Goal: Task Accomplishment & Management: Use online tool/utility

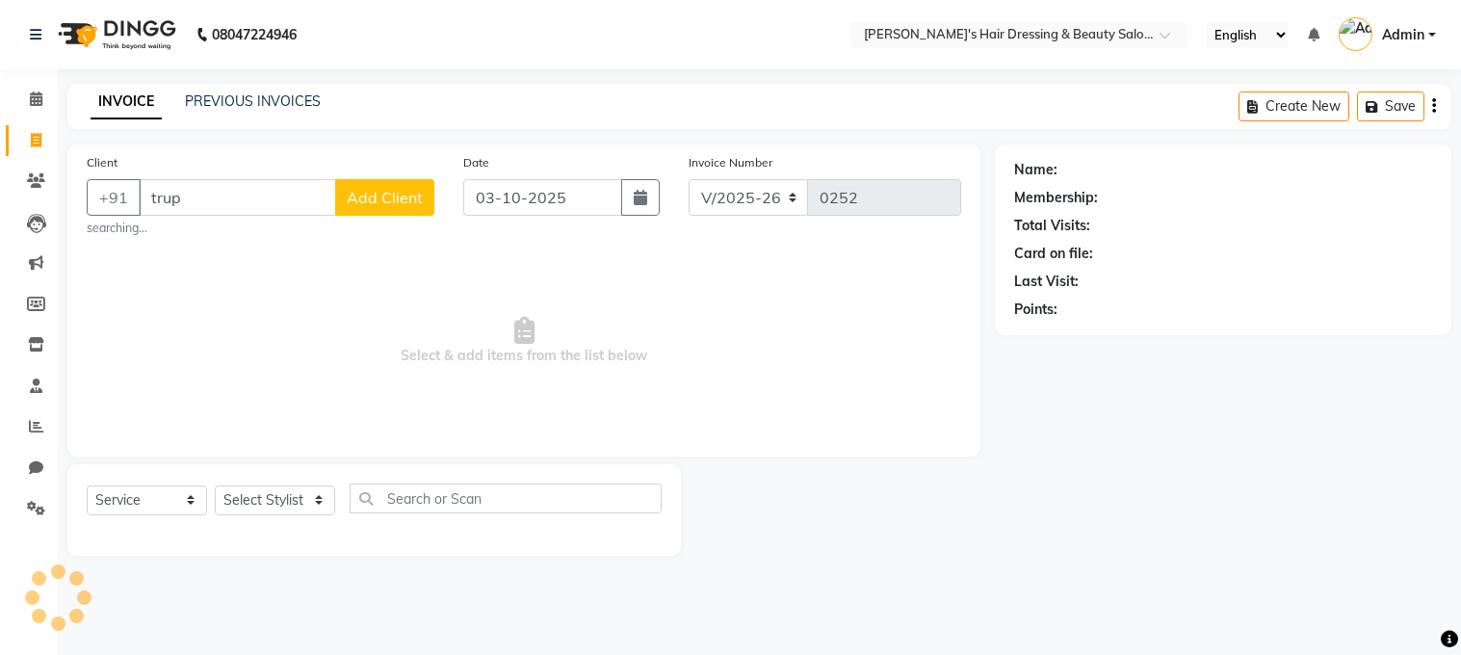
select select "4981"
select select "service"
click at [232, 206] on input "[PERSON_NAME]" at bounding box center [237, 197] width 197 height 37
type input "t"
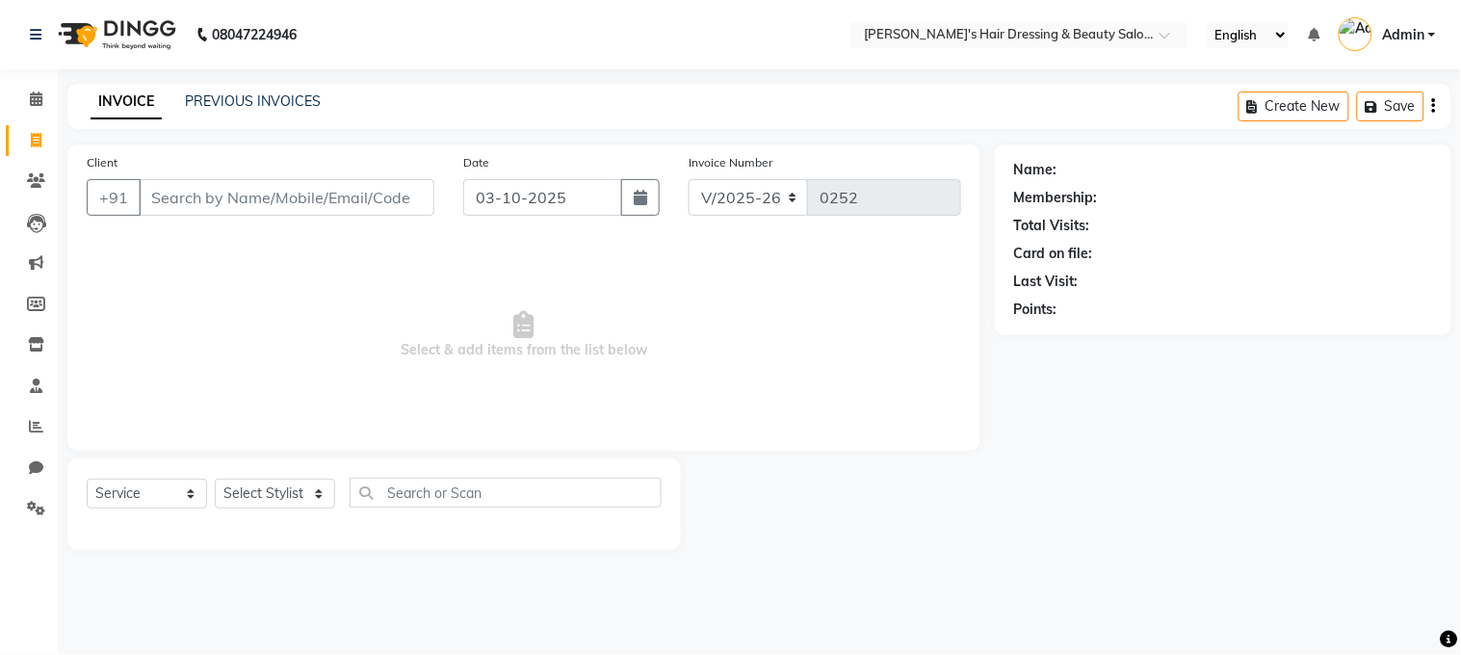
click at [206, 199] on input "Client" at bounding box center [287, 197] width 296 height 37
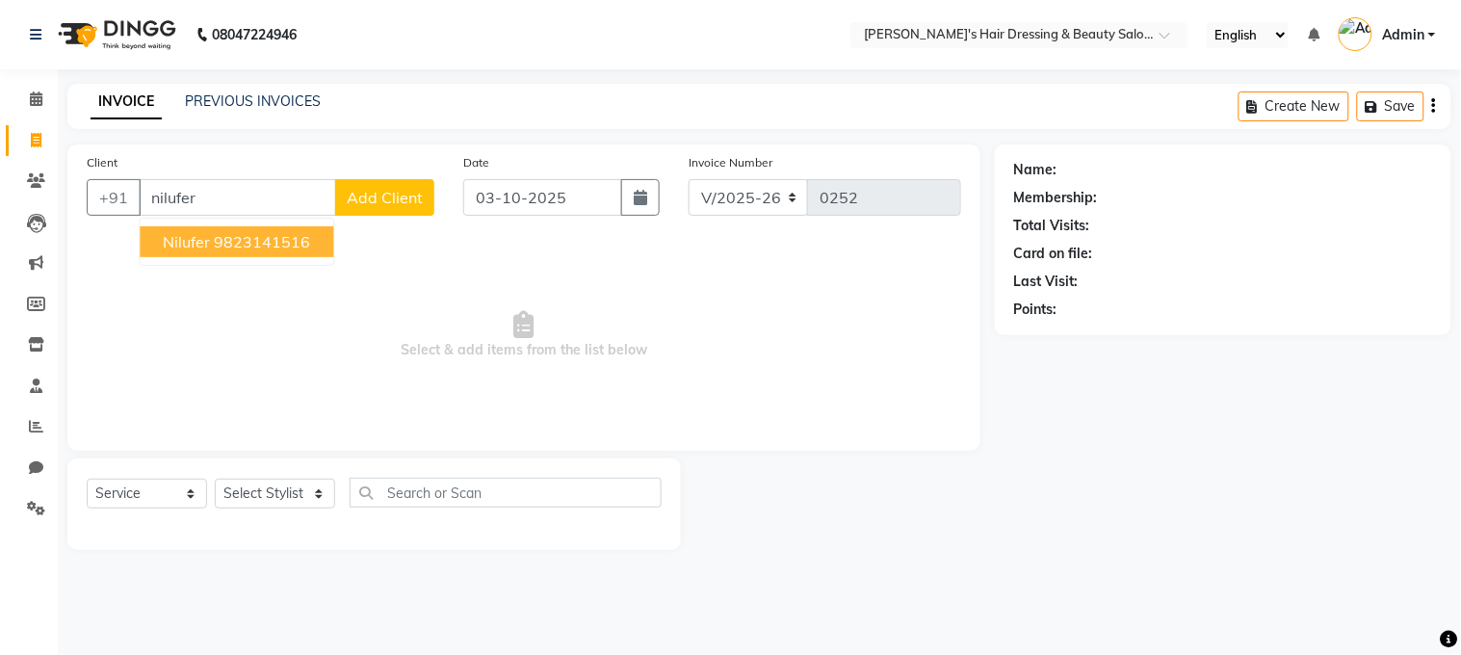
click at [218, 251] on button "nilufer 9823141516" at bounding box center [237, 241] width 194 height 31
type input "9823141516"
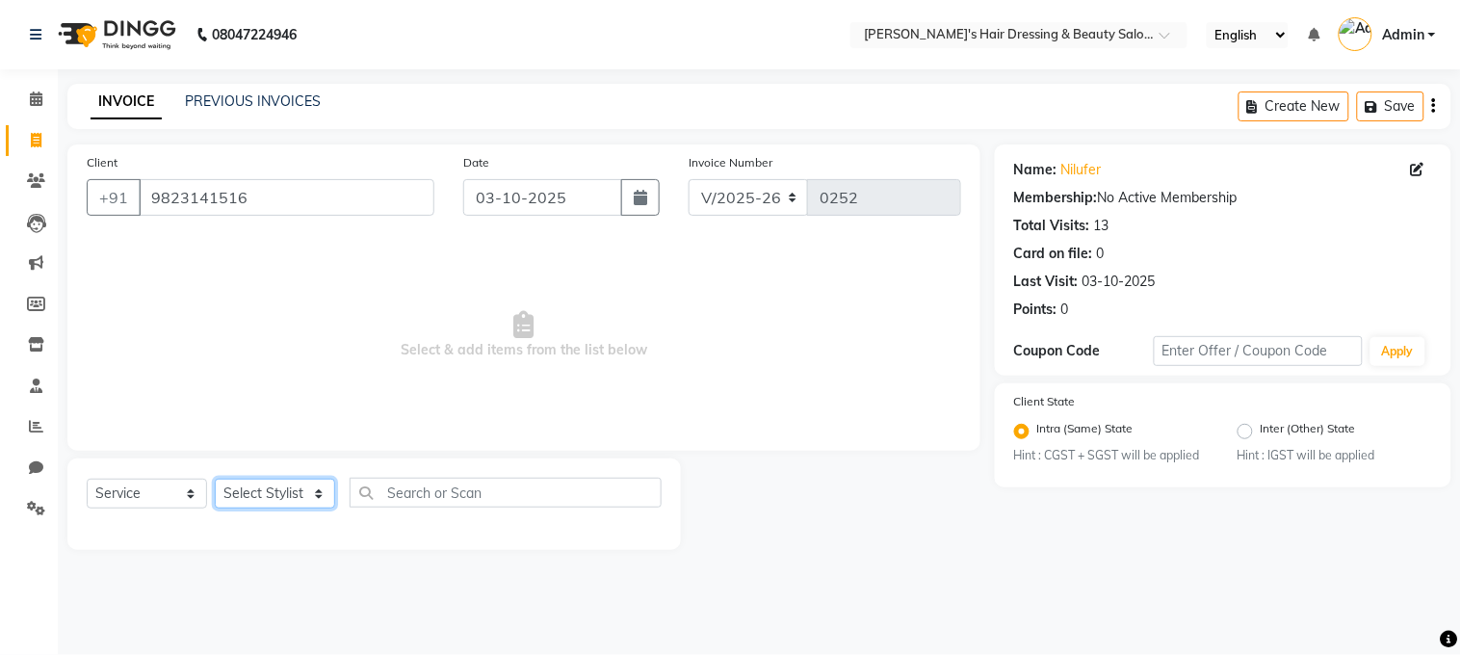
click at [257, 496] on select "Select Stylist [PERSON_NAME] [PERSON_NAME] pooja ruffina swati" at bounding box center [275, 494] width 120 height 30
click at [260, 493] on select "Select Stylist [PERSON_NAME] [PERSON_NAME] pooja ruffina swati" at bounding box center [275, 494] width 120 height 30
select select "32958"
click at [215, 480] on select "Select Stylist [PERSON_NAME] [PERSON_NAME] pooja ruffina swati" at bounding box center [275, 494] width 120 height 30
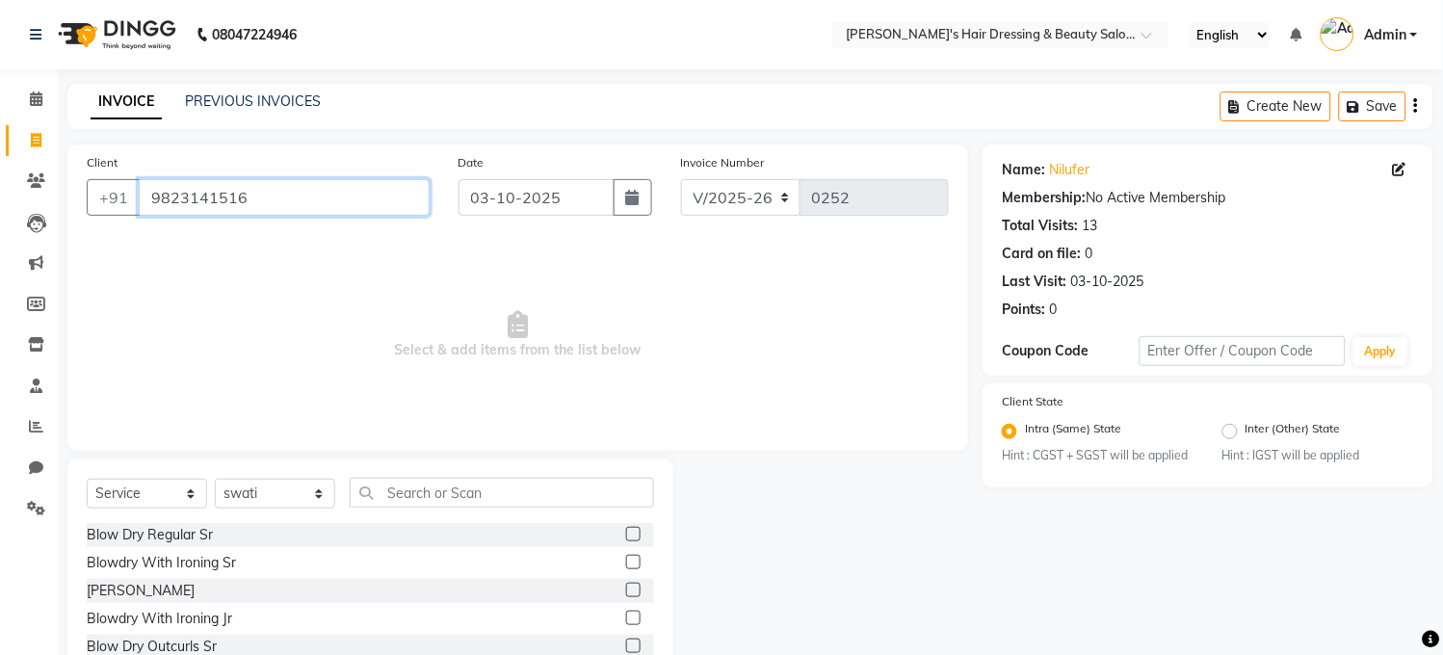
click at [380, 198] on input "9823141516" at bounding box center [284, 197] width 291 height 37
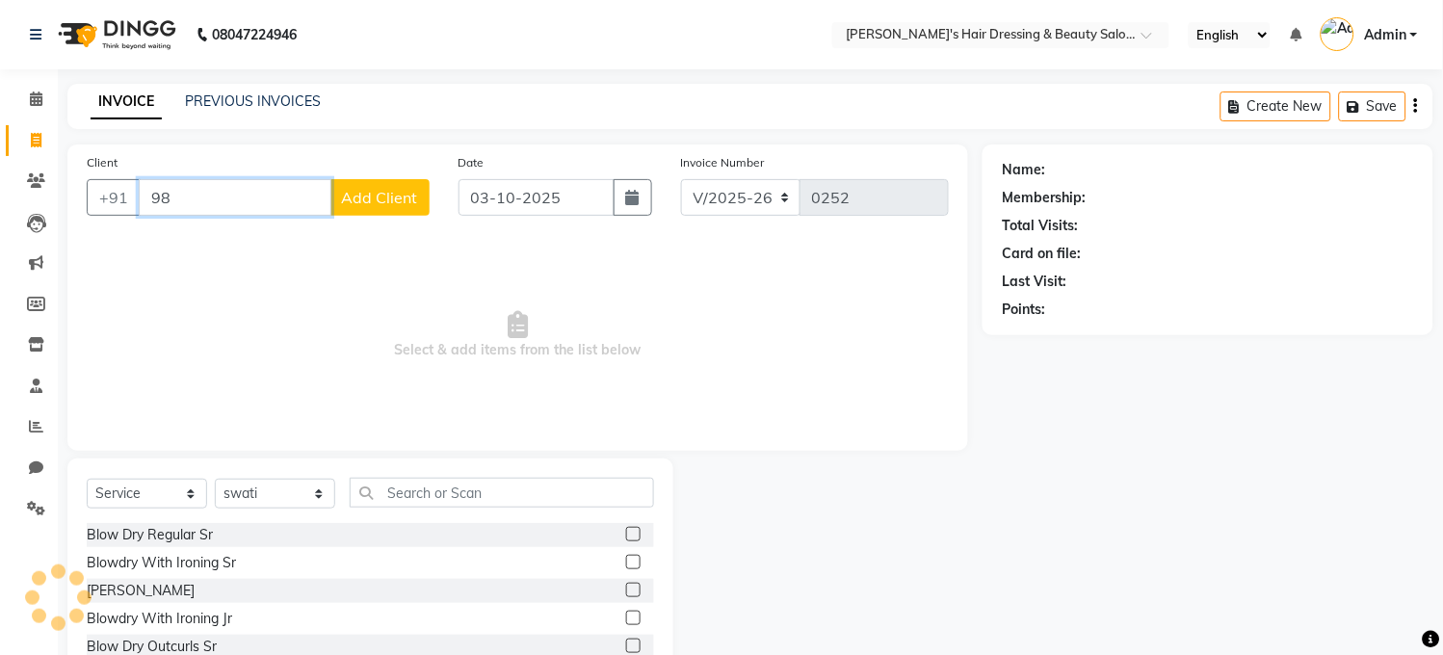
type input "9"
click at [331, 193] on input "Client" at bounding box center [284, 197] width 291 height 37
type input "9325368796"
click at [379, 188] on span "Add Client" at bounding box center [380, 197] width 76 height 19
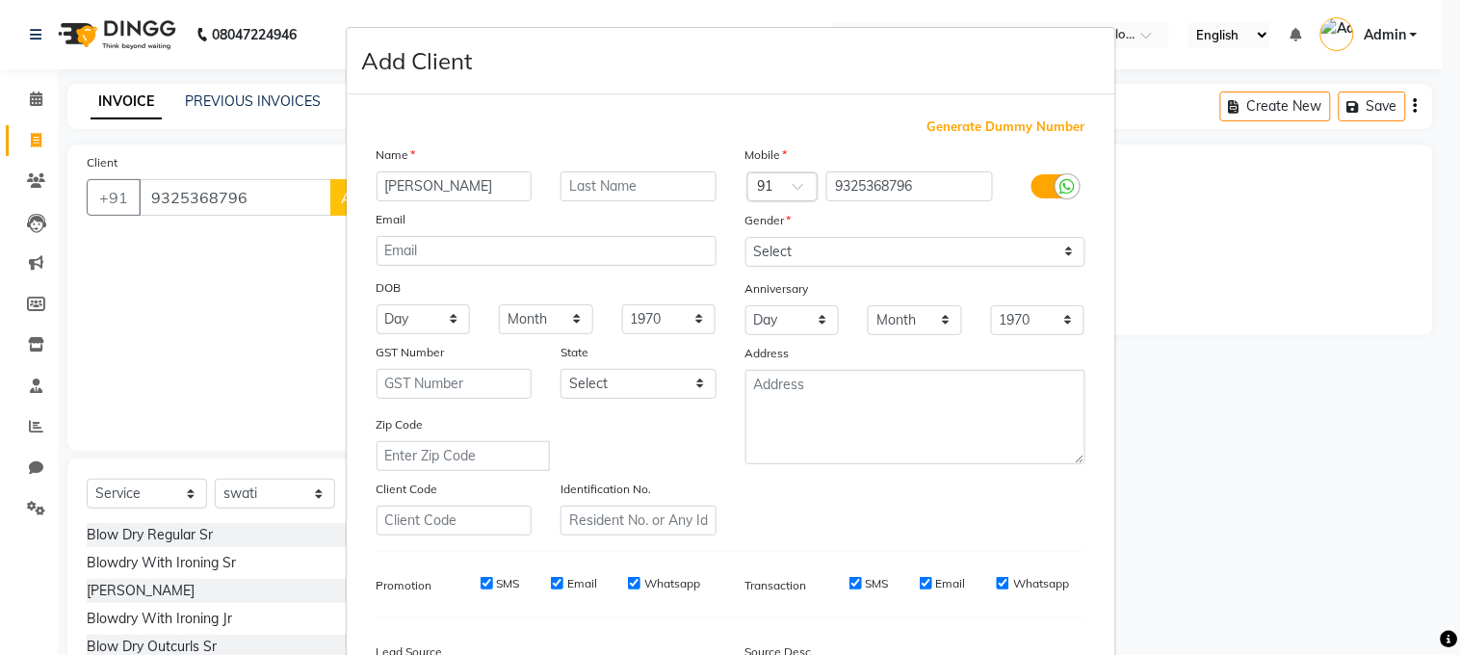
type input "[PERSON_NAME]"
click at [571, 187] on input "text" at bounding box center [639, 186] width 156 height 30
type input "khushi"
click at [841, 250] on select "Select [DEMOGRAPHIC_DATA] [DEMOGRAPHIC_DATA] Other Prefer Not To Say" at bounding box center [915, 252] width 340 height 30
select select "[DEMOGRAPHIC_DATA]"
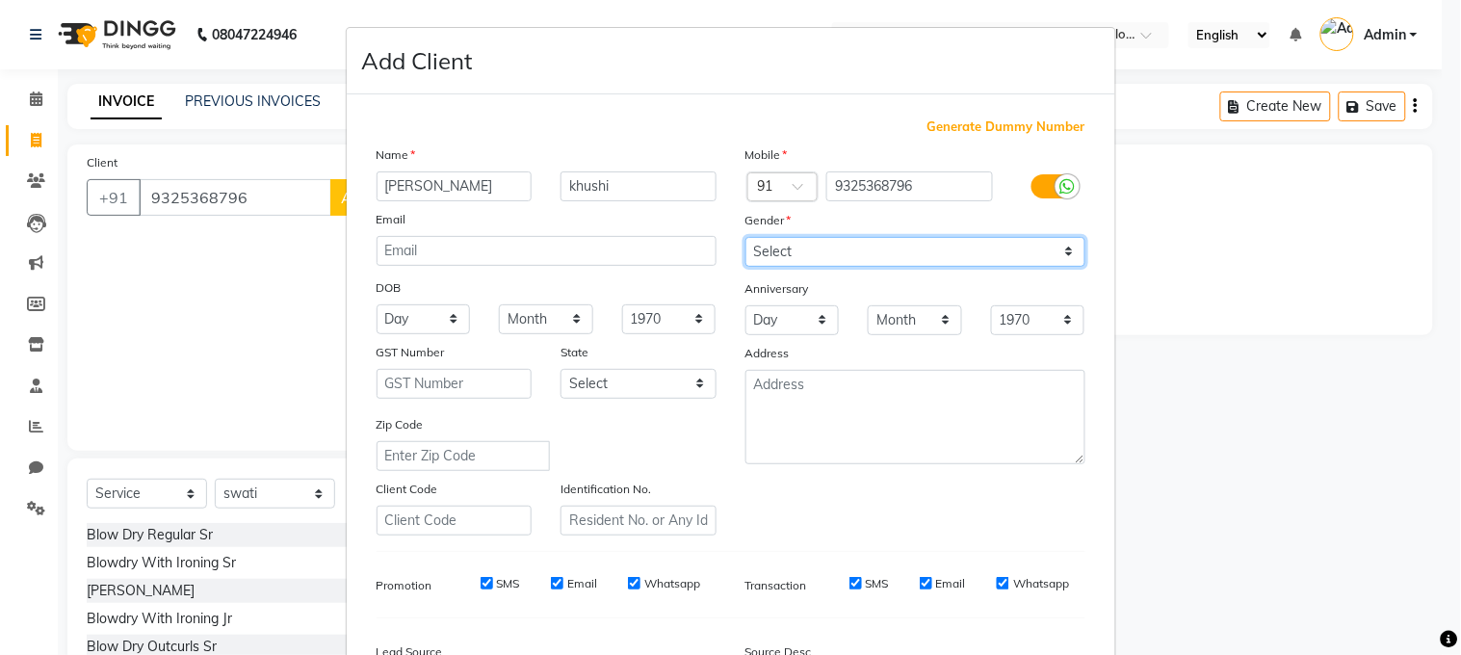
click at [745, 237] on select "Select [DEMOGRAPHIC_DATA] [DEMOGRAPHIC_DATA] Other Prefer Not To Say" at bounding box center [915, 252] width 340 height 30
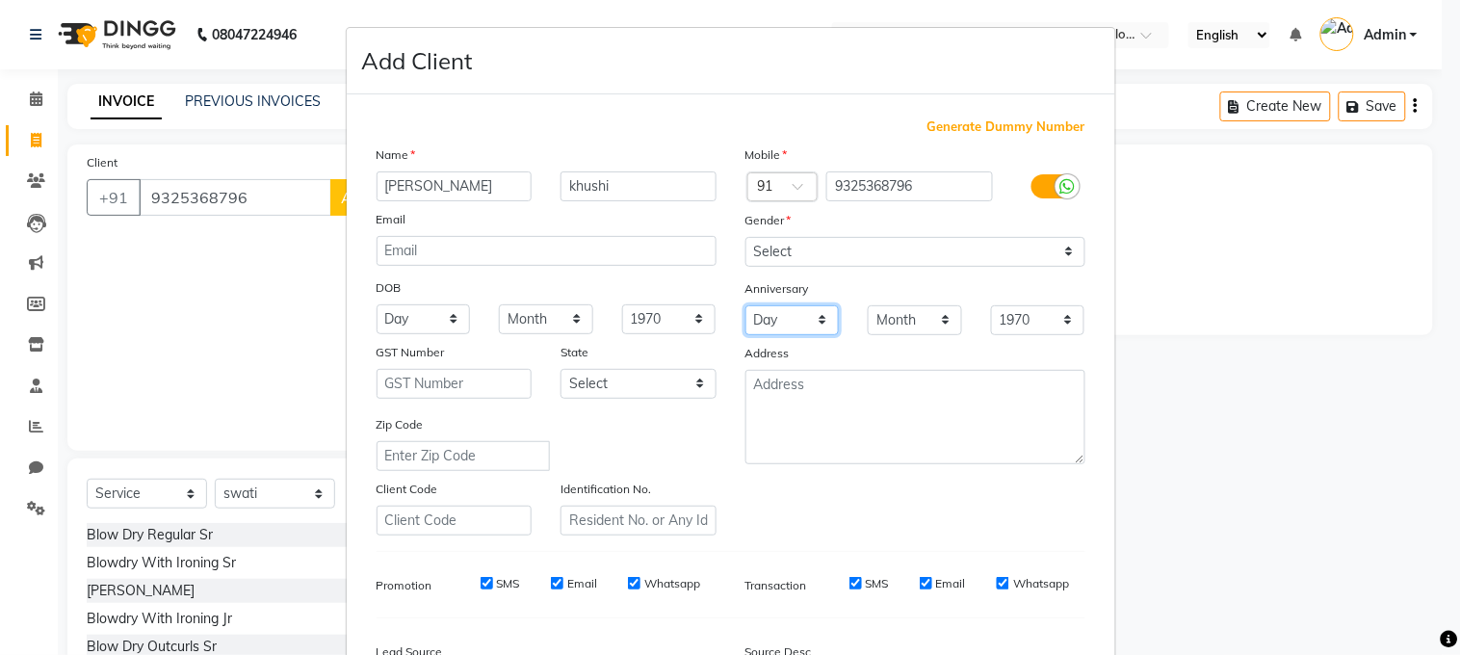
click at [795, 314] on select "Day 01 02 03 04 05 06 07 08 09 10 11 12 13 14 15 16 17 18 19 20 21 22 23 24 25 …" at bounding box center [792, 320] width 94 height 30
click at [1359, 373] on ngb-modal-window "Add Client Generate Dummy Number Name [PERSON_NAME] [PERSON_NAME] Email DOB Day…" at bounding box center [730, 327] width 1461 height 655
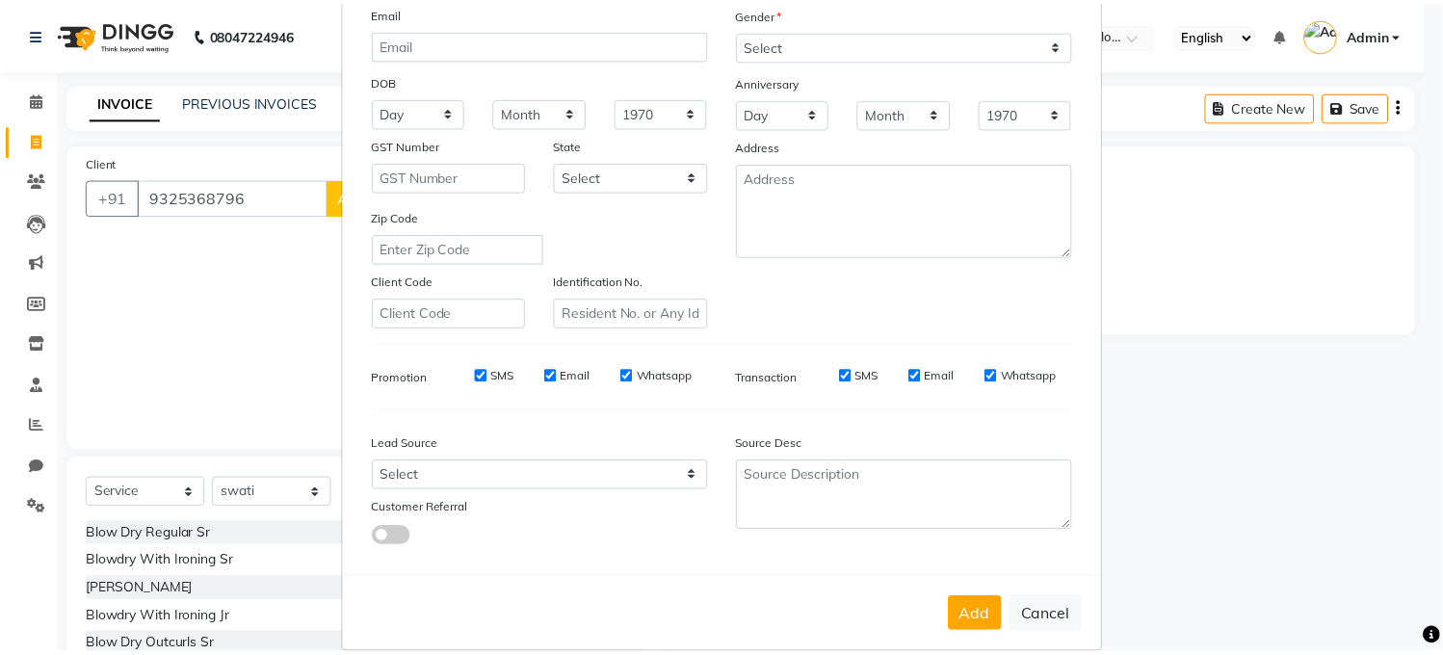
scroll to position [235, 0]
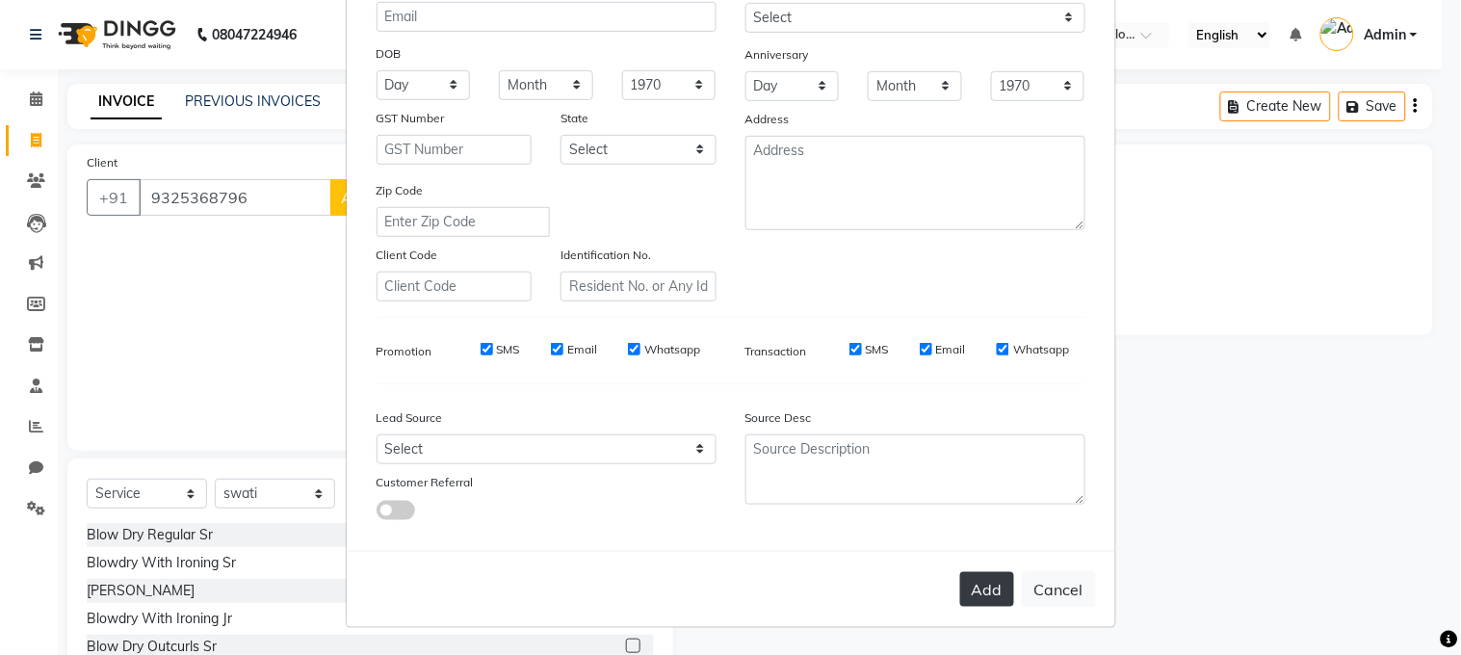
click at [968, 592] on button "Add" at bounding box center [987, 589] width 54 height 35
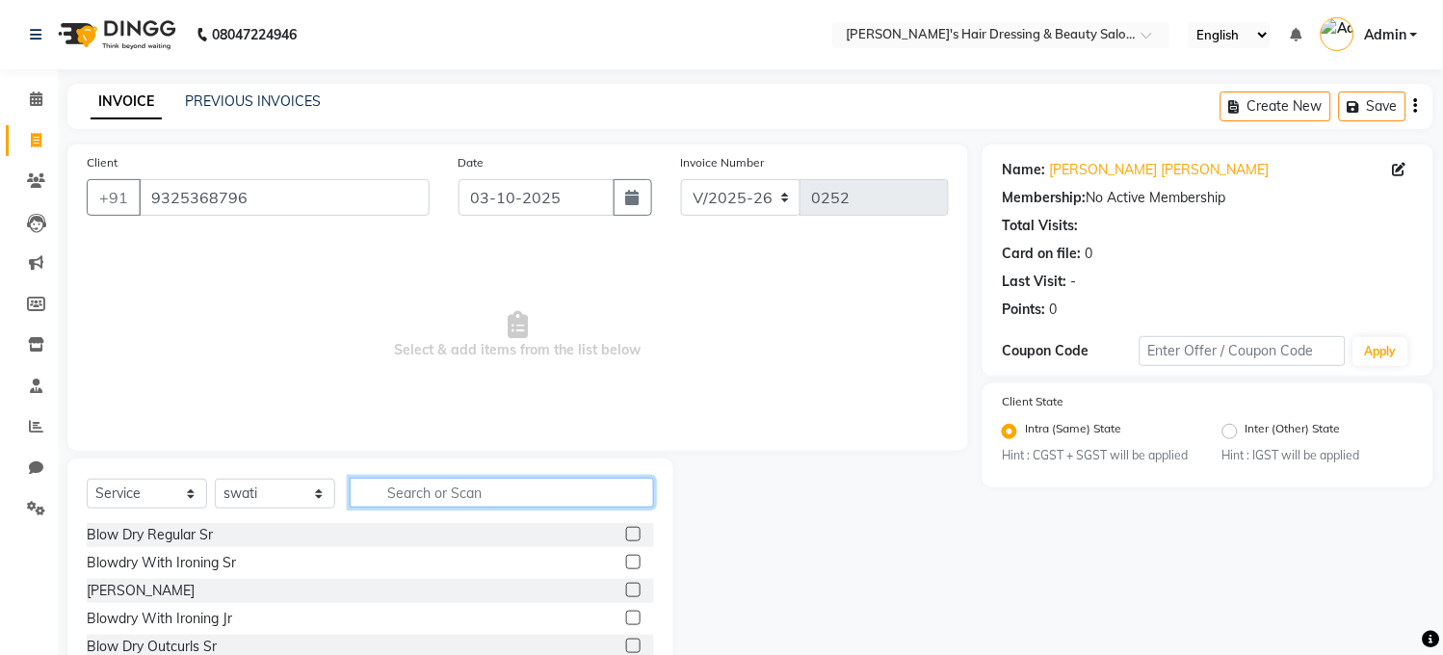
click at [436, 486] on input "text" at bounding box center [502, 493] width 304 height 30
click at [436, 488] on input "text" at bounding box center [502, 493] width 304 height 30
type input "eye"
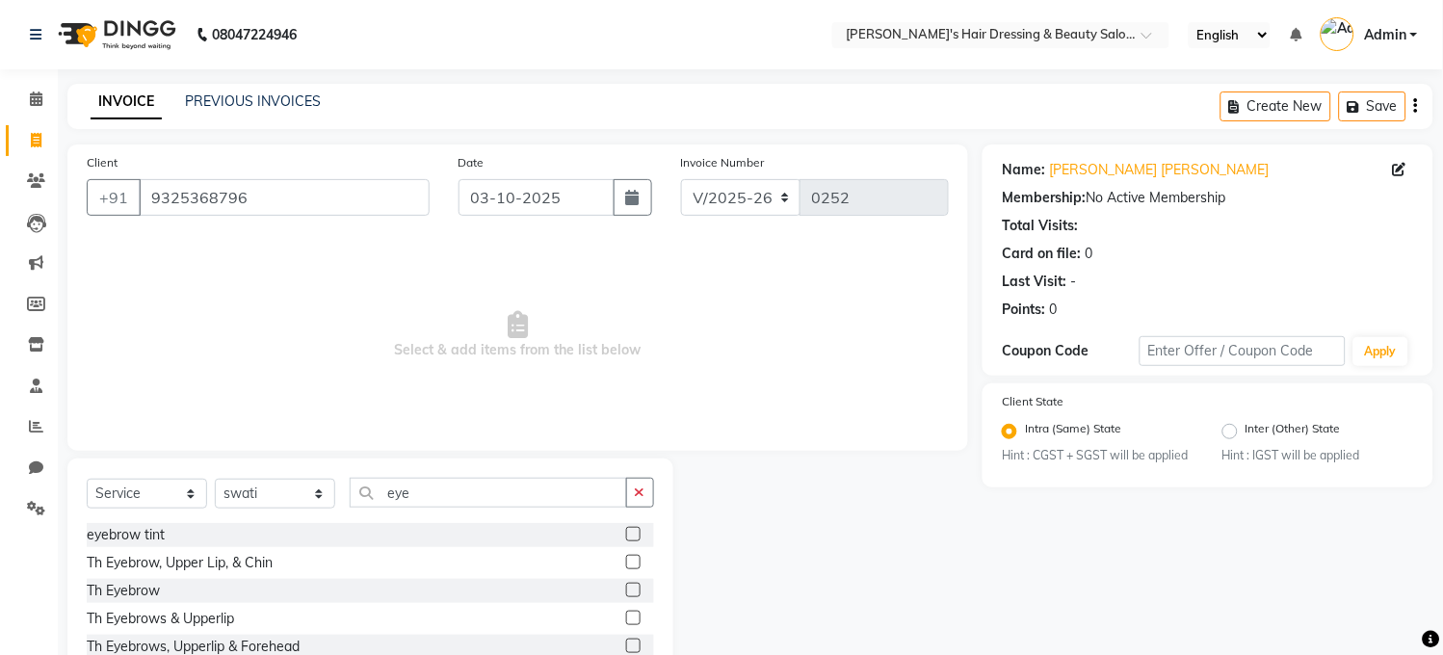
click at [626, 585] on label at bounding box center [633, 590] width 14 height 14
click at [626, 585] on input "checkbox" at bounding box center [632, 591] width 13 height 13
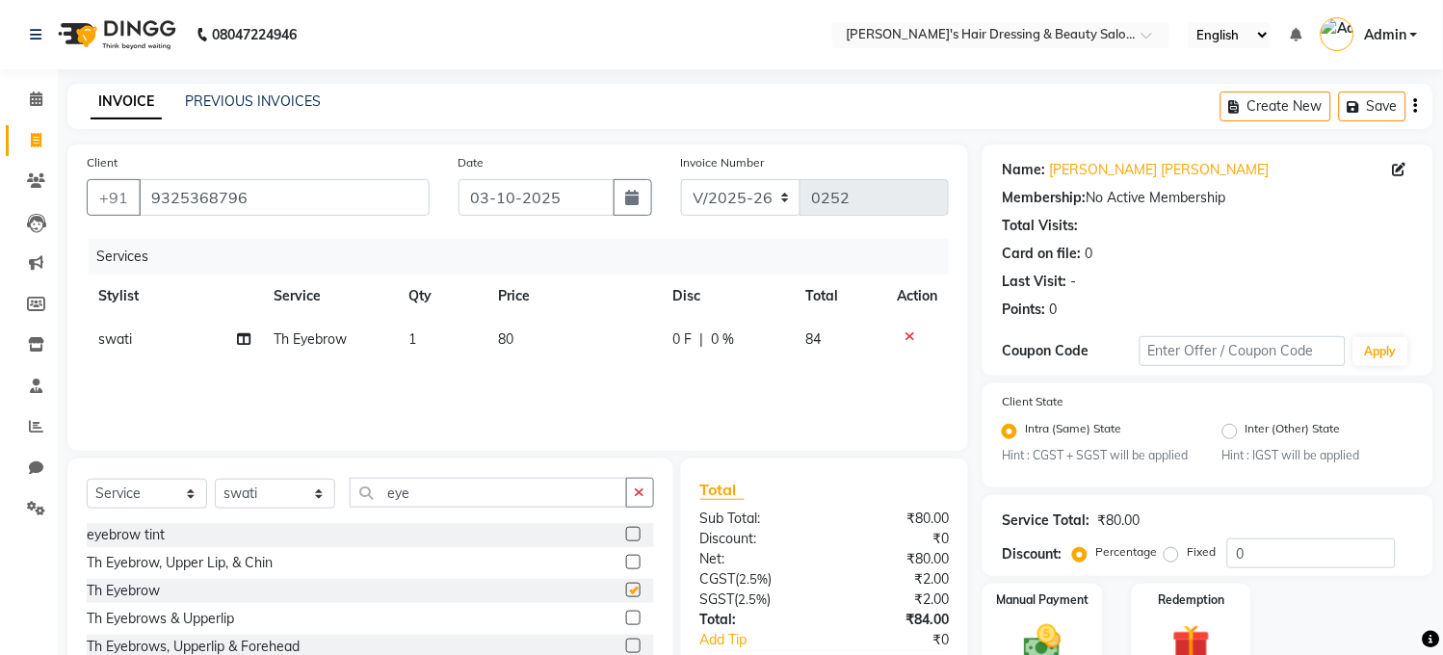
checkbox input "false"
click at [535, 342] on td "80" at bounding box center [573, 339] width 174 height 43
select select "32958"
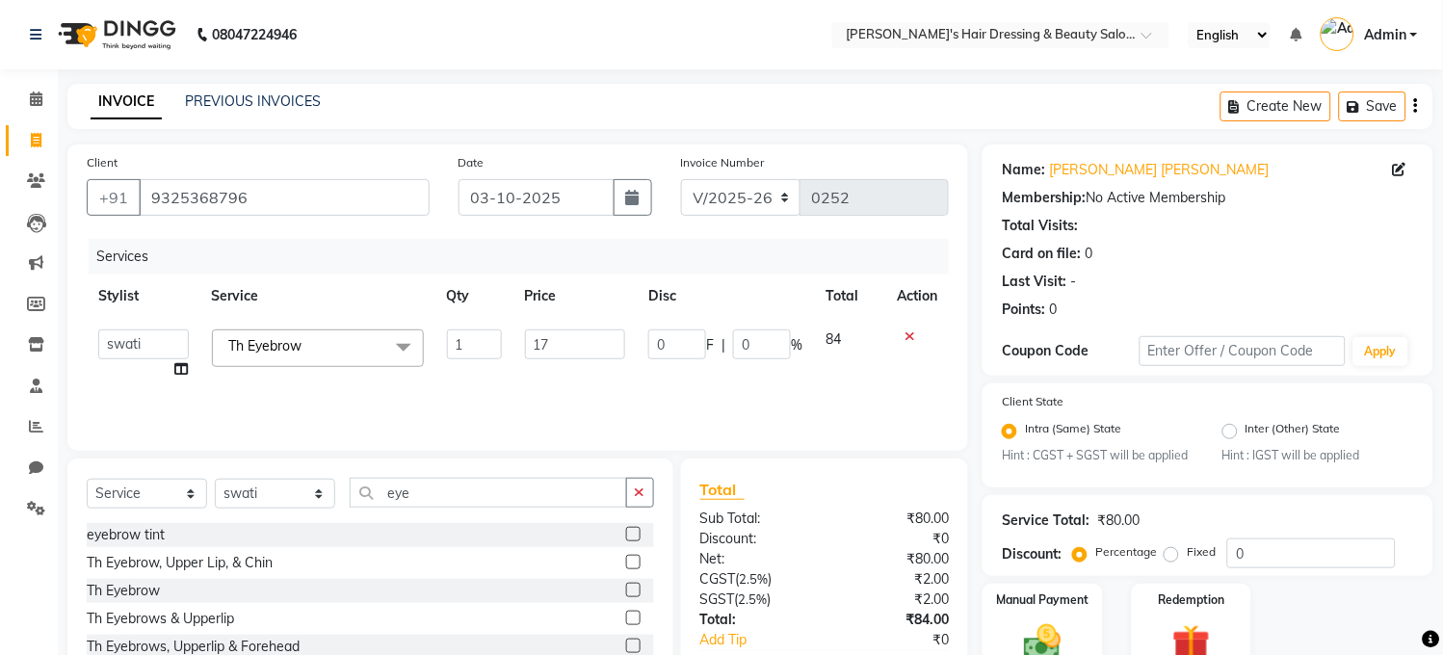
type input "170"
click at [543, 377] on div "Services Stylist Service Qty Price Disc Total Action [PERSON_NAME] [PERSON_NAME…" at bounding box center [518, 335] width 862 height 193
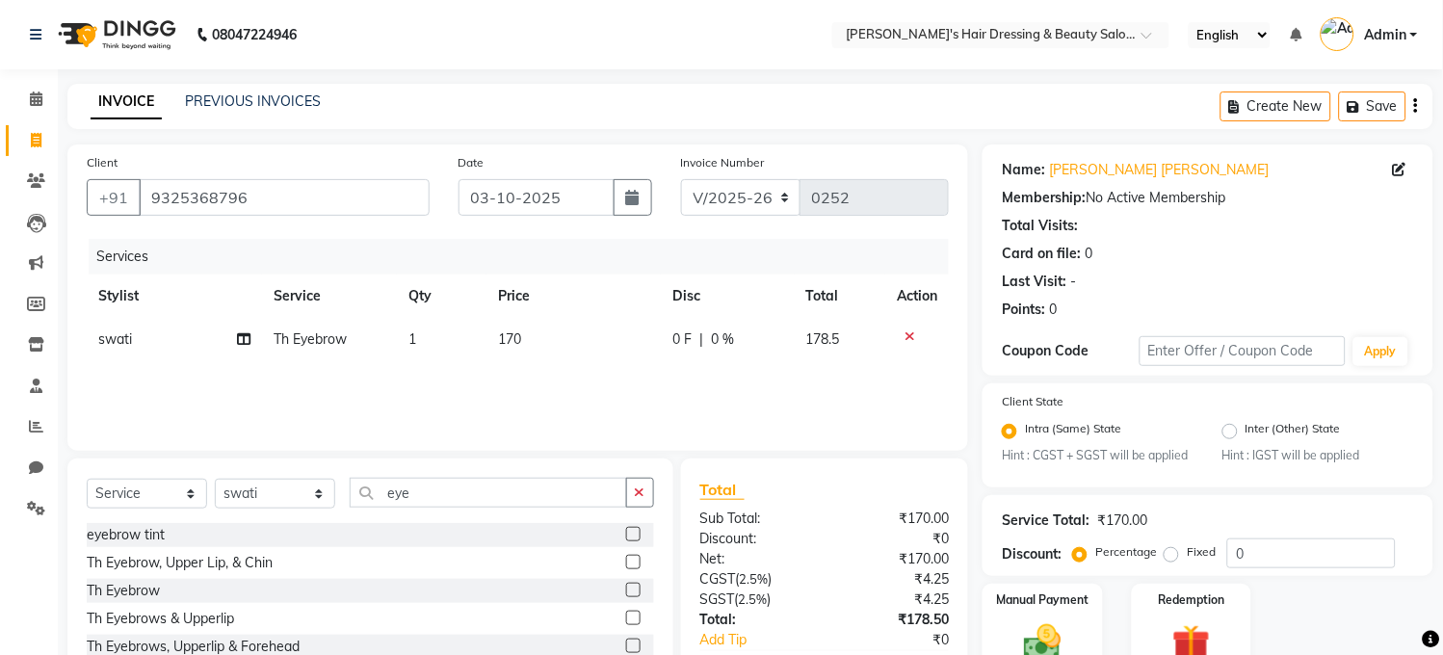
click at [684, 338] on span "0 F" at bounding box center [681, 339] width 19 height 20
select select "32958"
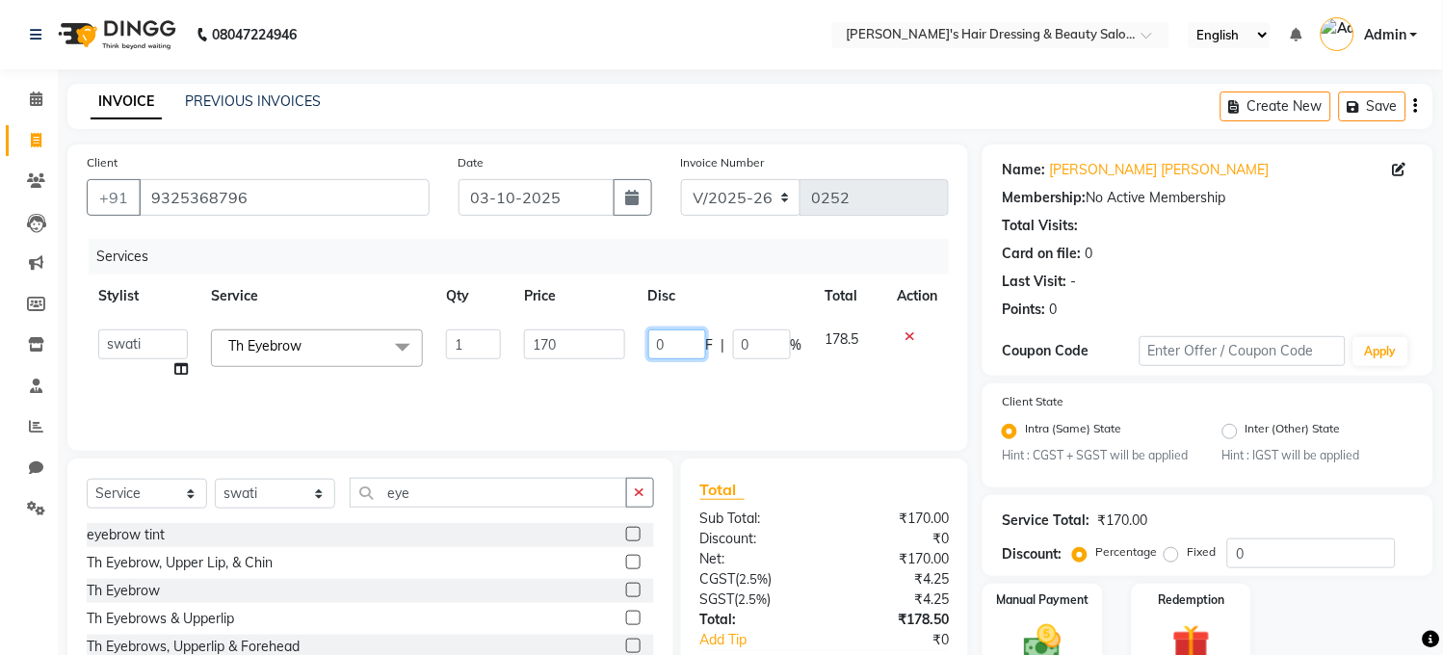
click at [676, 343] on input "0" at bounding box center [677, 344] width 58 height 30
type input "5"
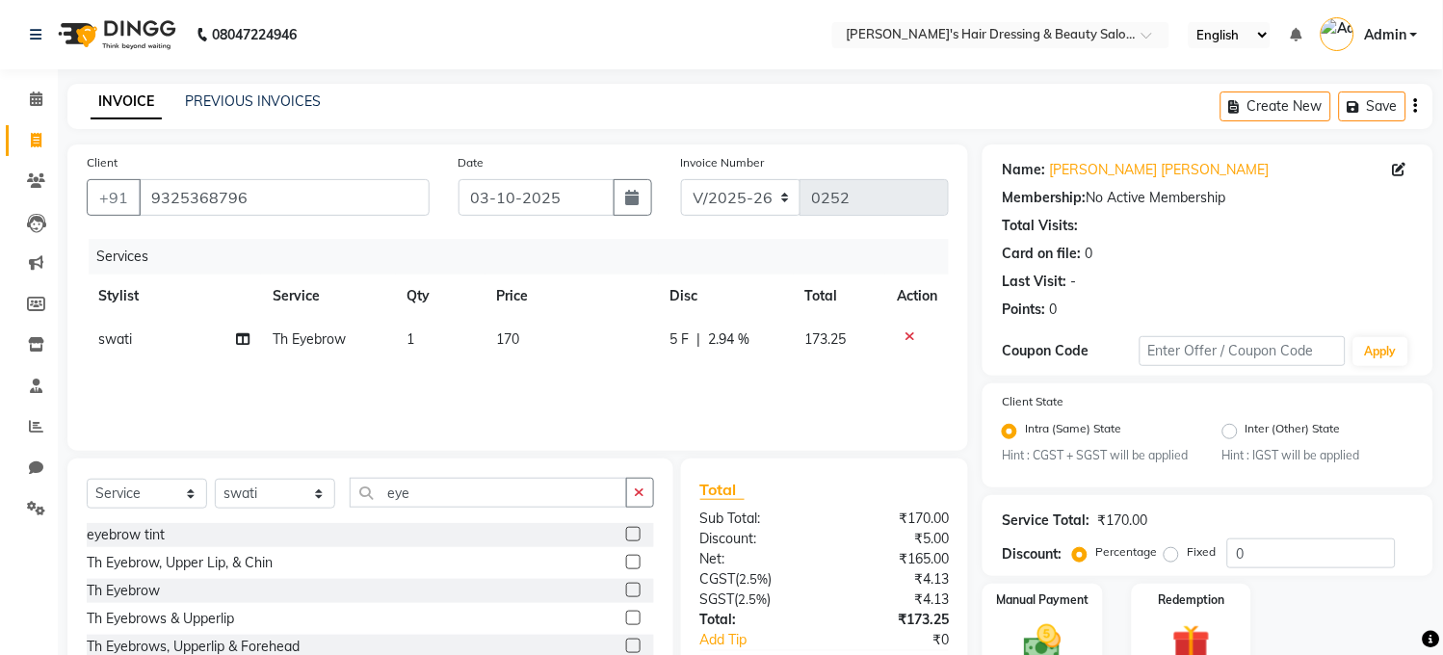
click at [560, 327] on td "170" at bounding box center [571, 339] width 173 height 43
select select "32958"
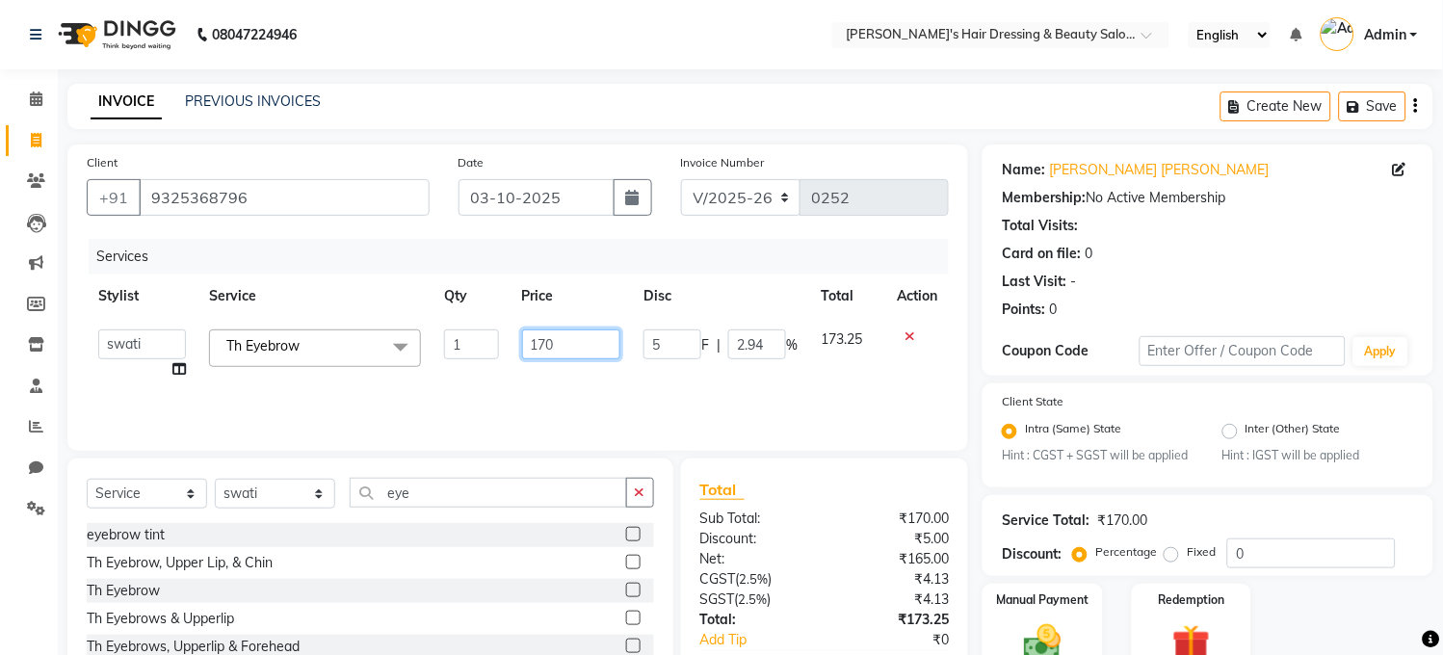
click at [563, 345] on input "170" at bounding box center [571, 344] width 99 height 30
type input "160"
click at [811, 382] on div "Services Stylist Service Qty Price Disc Total Action [PERSON_NAME] [PERSON_NAME…" at bounding box center [518, 335] width 862 height 193
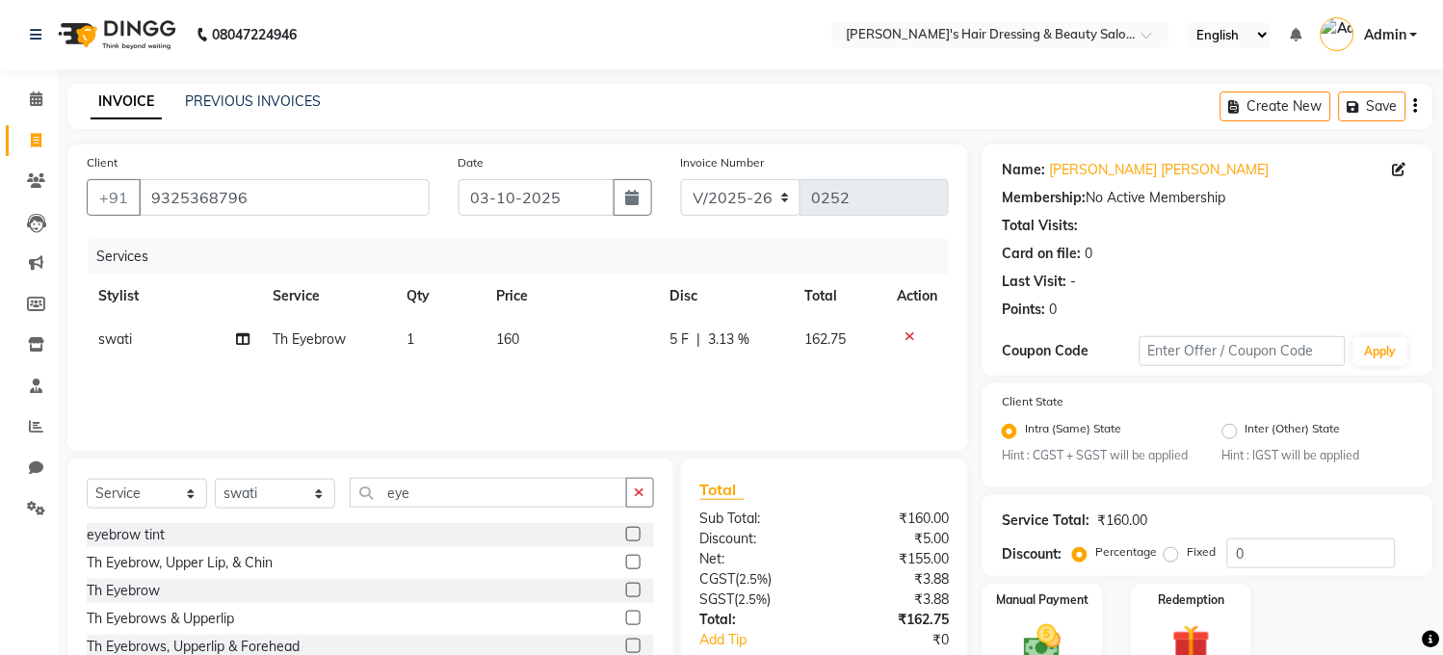
click at [545, 342] on td "160" at bounding box center [571, 339] width 173 height 43
select select "32958"
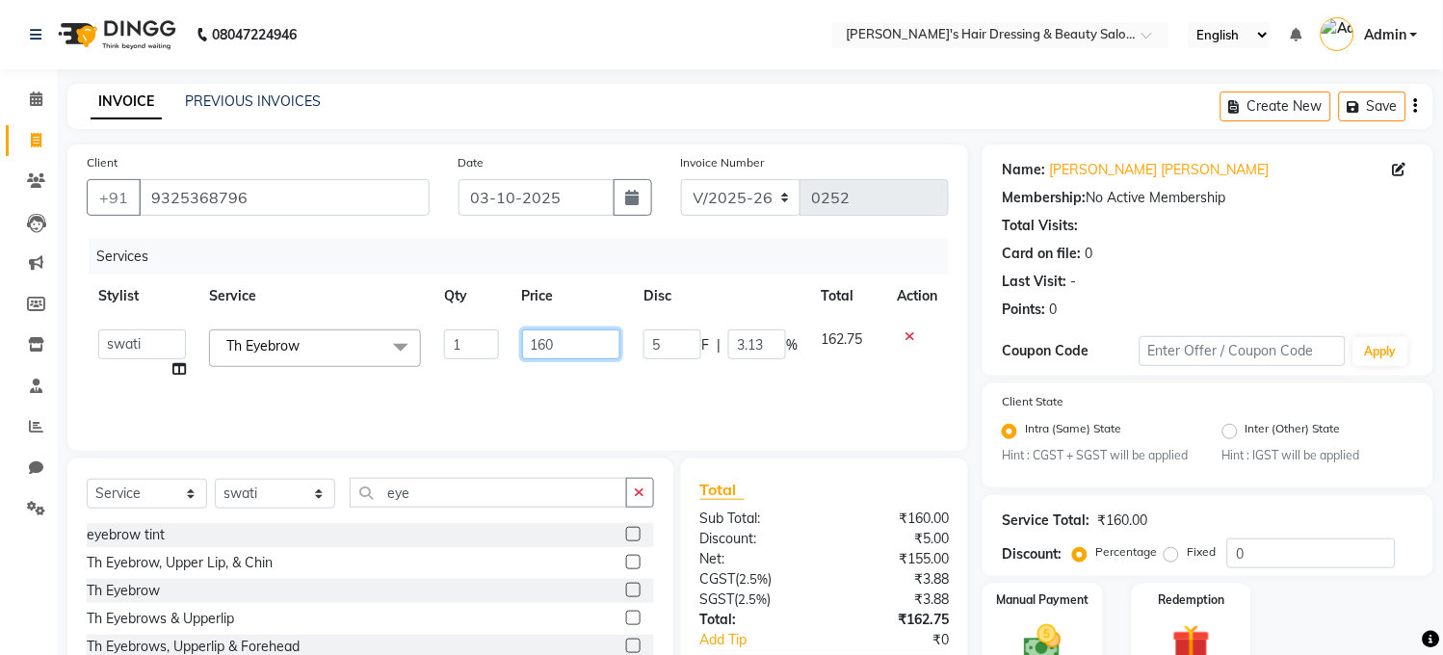
click at [556, 342] on input "160" at bounding box center [571, 344] width 99 height 30
type input "165"
click at [655, 390] on div "Services Stylist Service Qty Price Disc Total Action [PERSON_NAME] [PERSON_NAME…" at bounding box center [518, 335] width 862 height 193
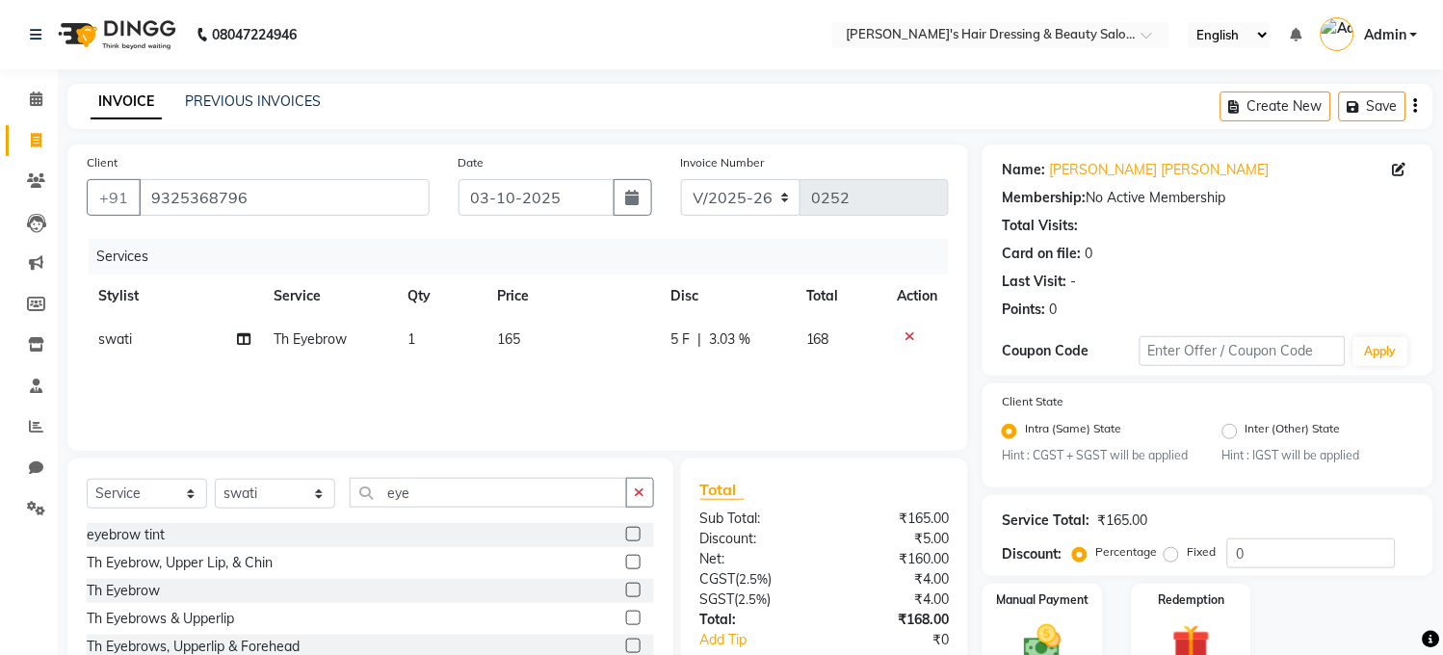
click at [553, 334] on td "165" at bounding box center [572, 339] width 174 height 43
select select "32958"
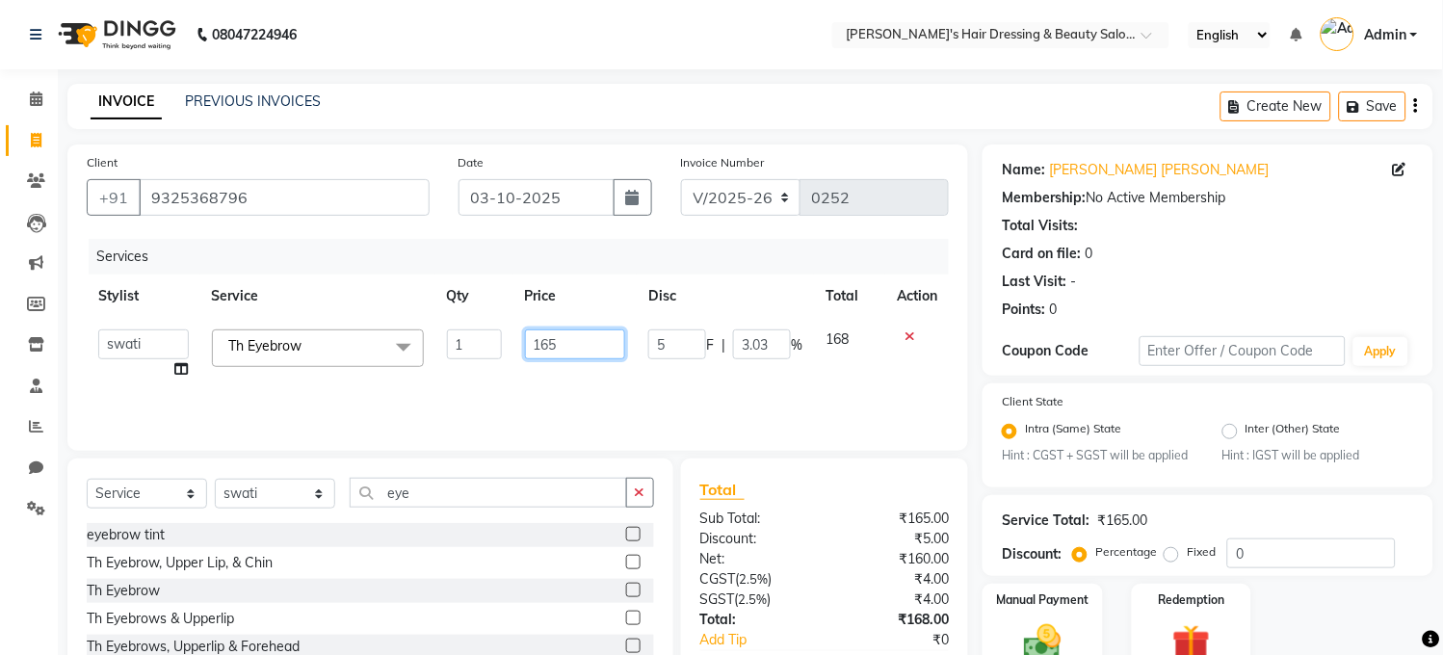
click at [572, 343] on input "165" at bounding box center [575, 344] width 101 height 30
type input "167"
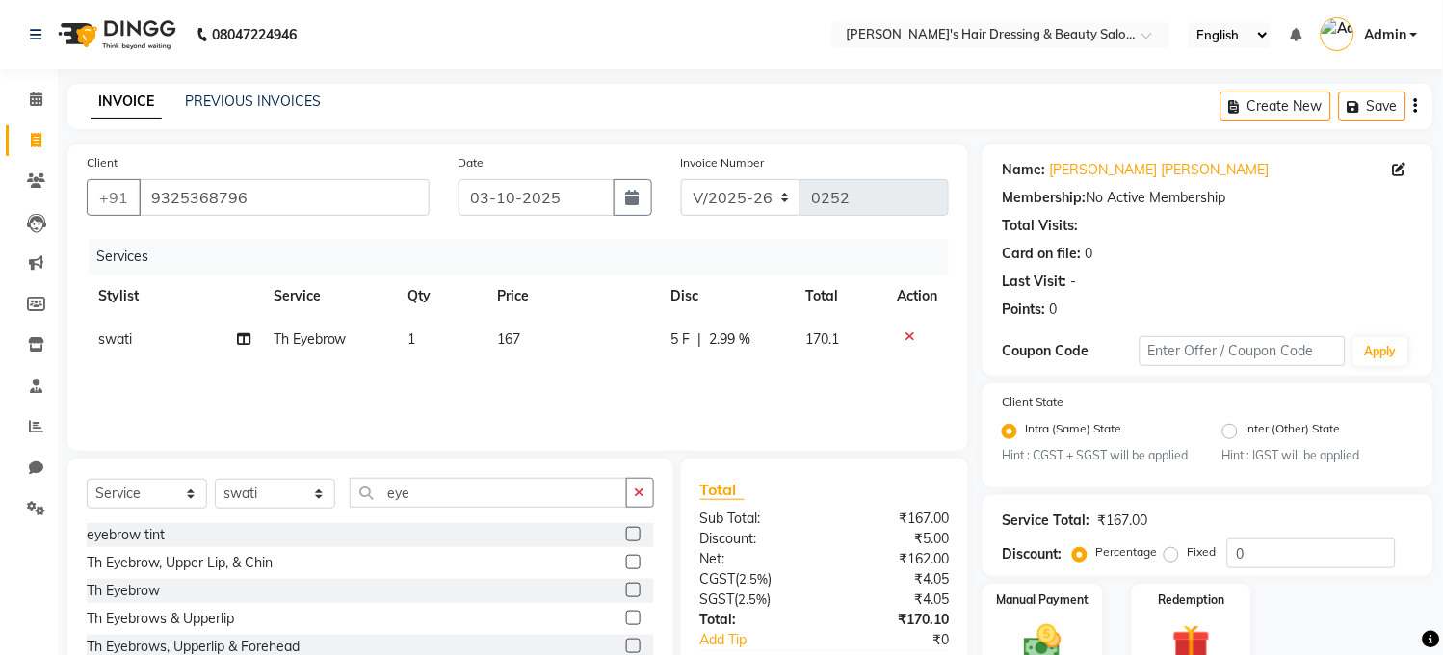
click at [602, 388] on div "Services Stylist Service Qty Price Disc Total Action swati Th Eyebrow 1 167 5 F…" at bounding box center [518, 335] width 862 height 193
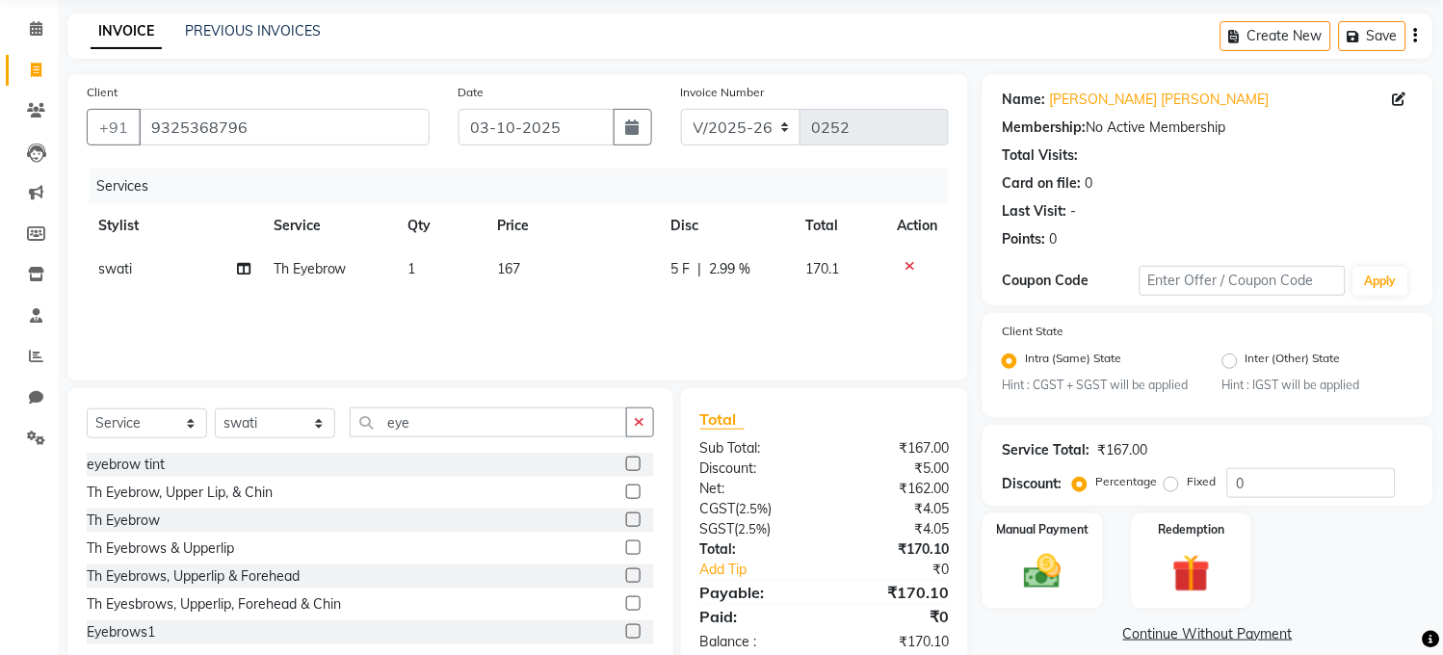
scroll to position [117, 0]
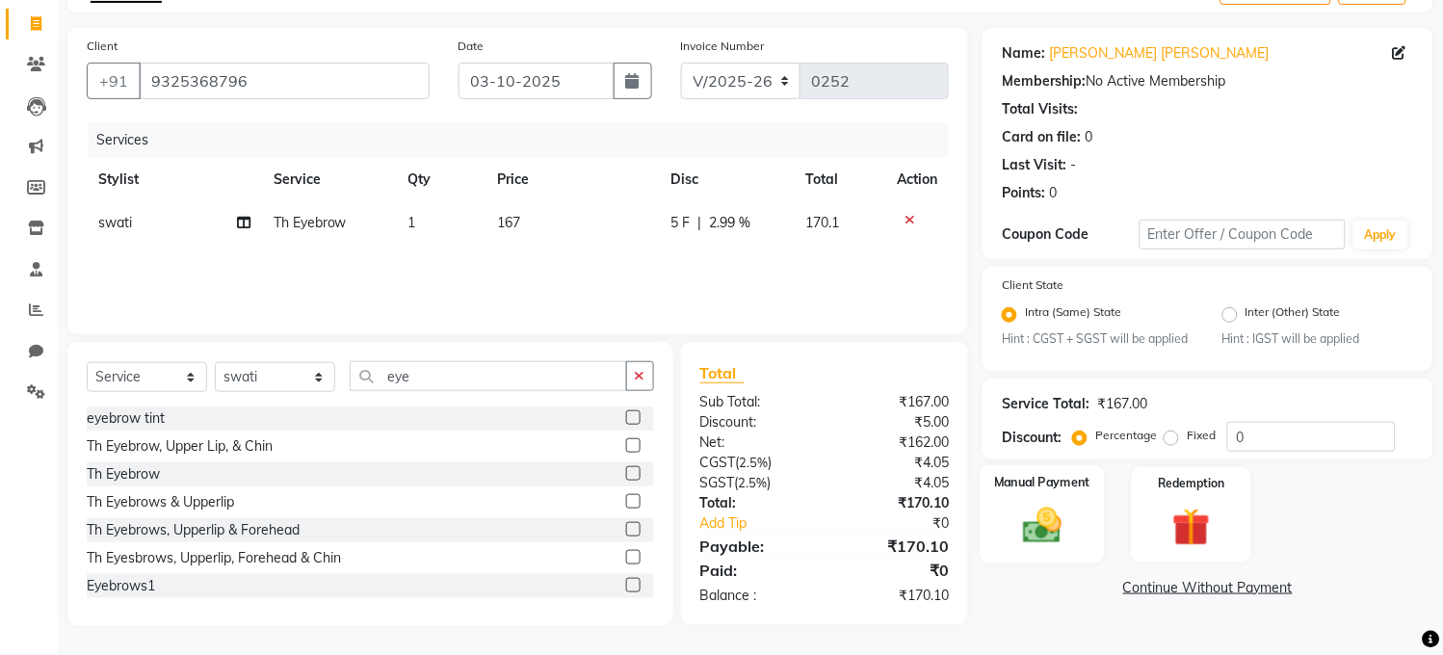
click at [1040, 530] on img at bounding box center [1043, 526] width 64 height 45
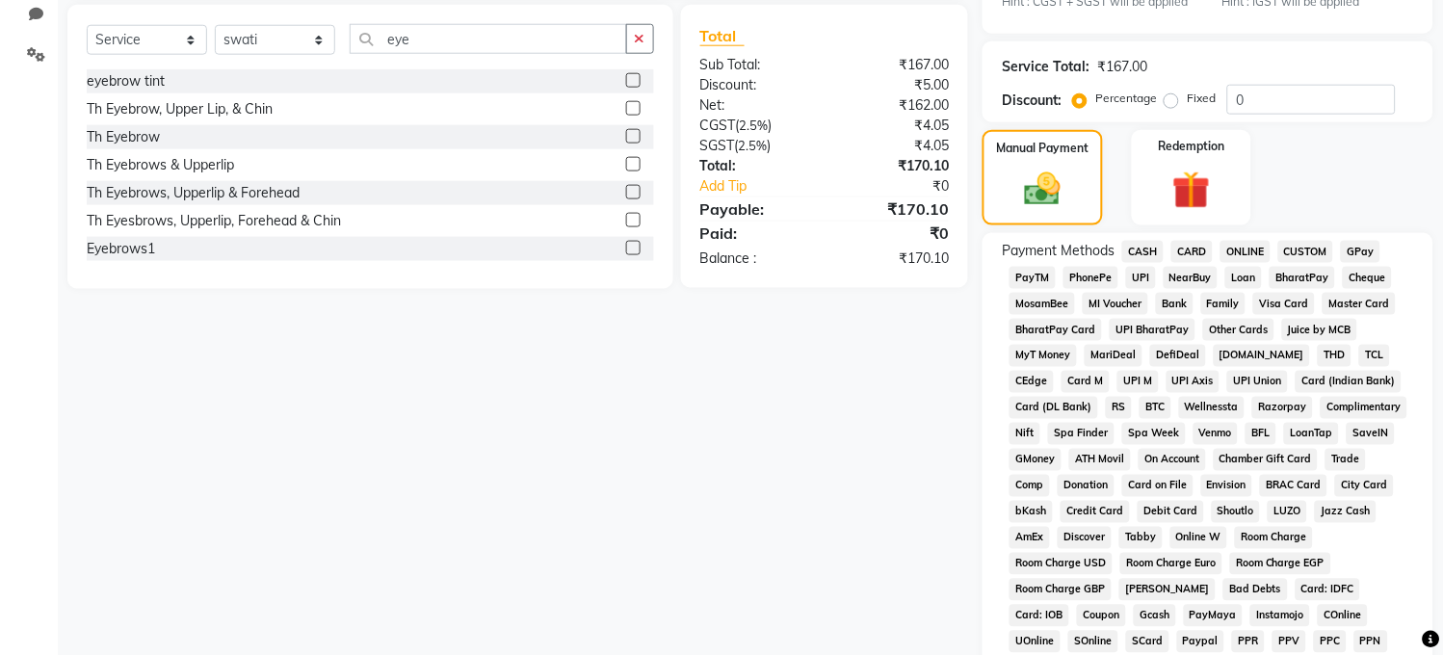
scroll to position [456, 0]
click at [1042, 287] on span "PayTM" at bounding box center [1032, 276] width 46 height 22
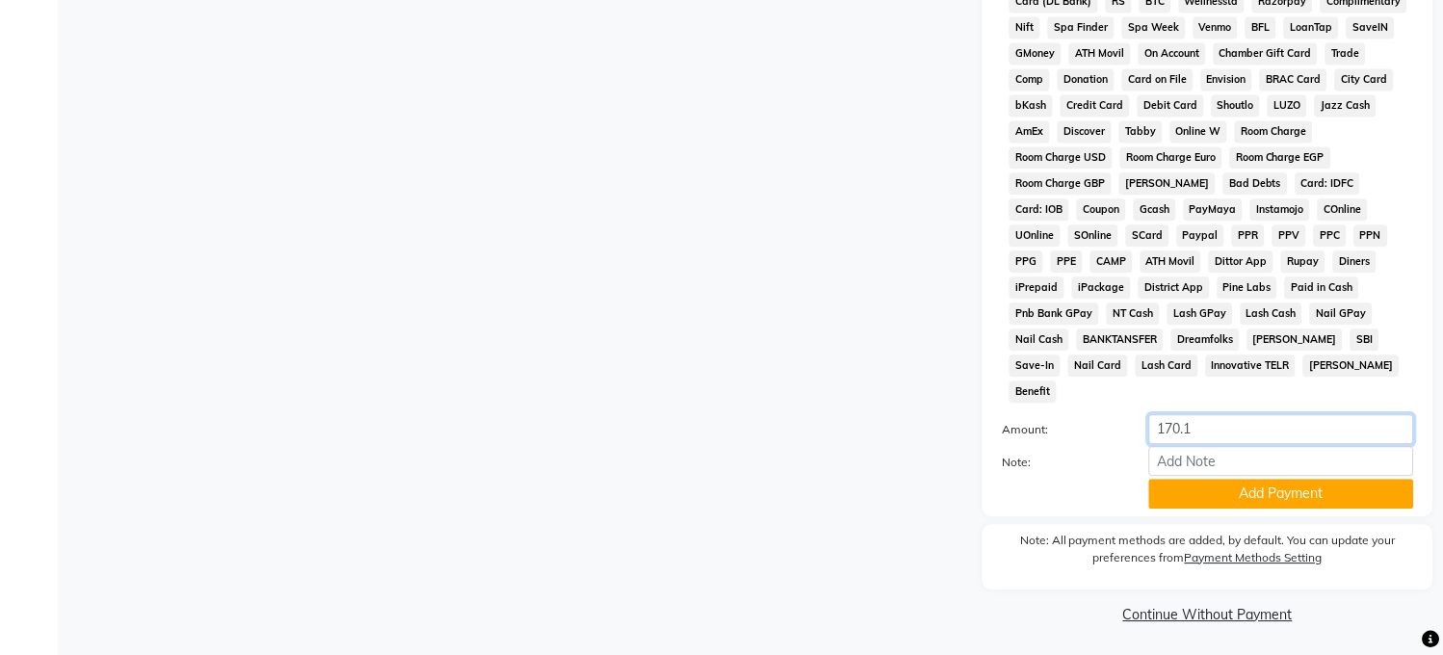
click at [1219, 426] on input "170.1" at bounding box center [1281, 429] width 265 height 30
click at [1177, 479] on button "Add Payment" at bounding box center [1281, 494] width 265 height 30
click at [1177, 524] on div "Note: All payment methods are added, by default. You can update your preference…" at bounding box center [1207, 556] width 451 height 65
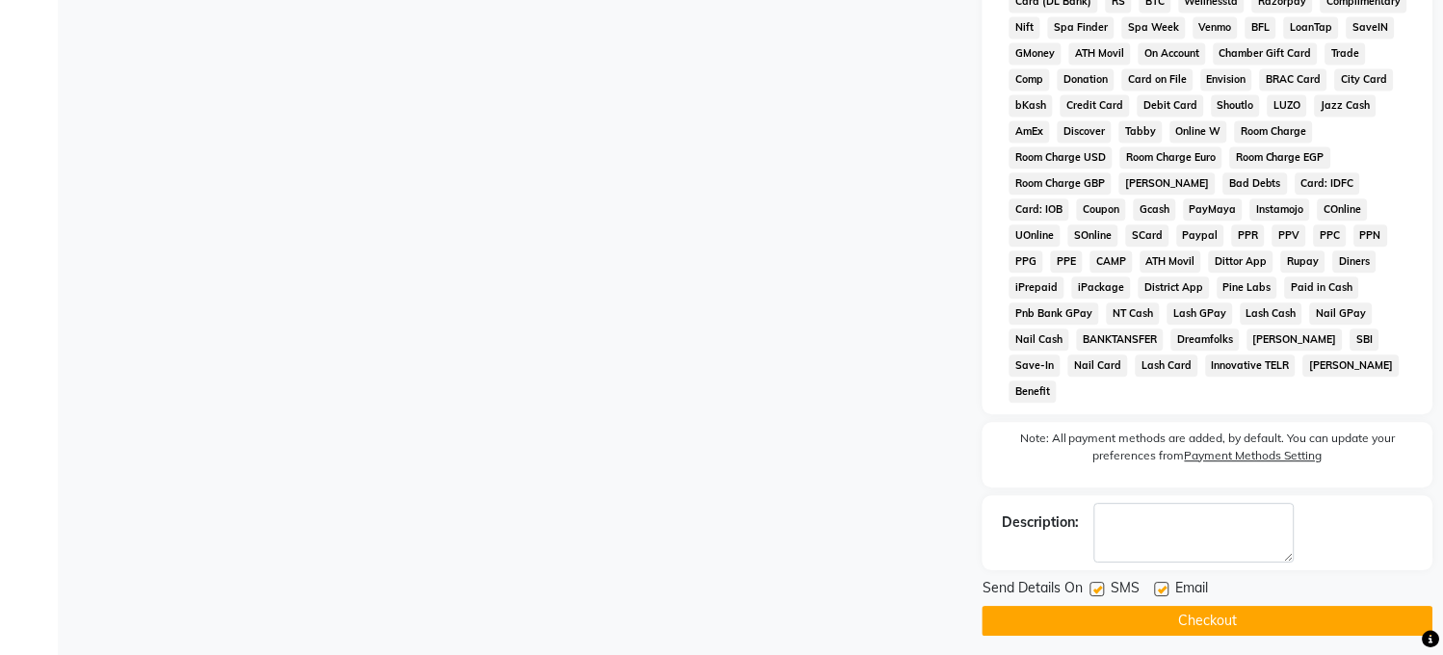
click at [1096, 588] on label at bounding box center [1097, 589] width 14 height 14
click at [1096, 588] on input "checkbox" at bounding box center [1096, 590] width 13 height 13
checkbox input "false"
click at [1156, 586] on label at bounding box center [1162, 589] width 14 height 14
click at [1156, 586] on input "checkbox" at bounding box center [1161, 590] width 13 height 13
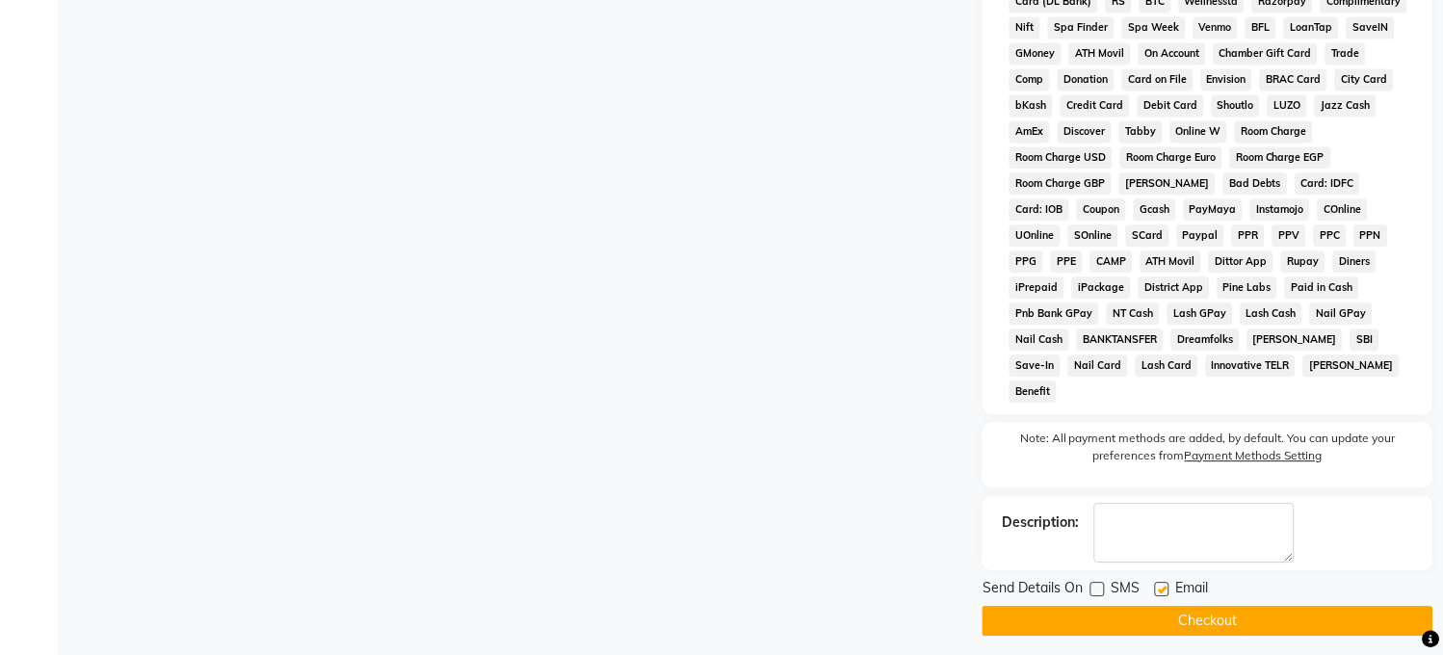
checkbox input "false"
click at [1167, 621] on button "Checkout" at bounding box center [1207, 621] width 451 height 30
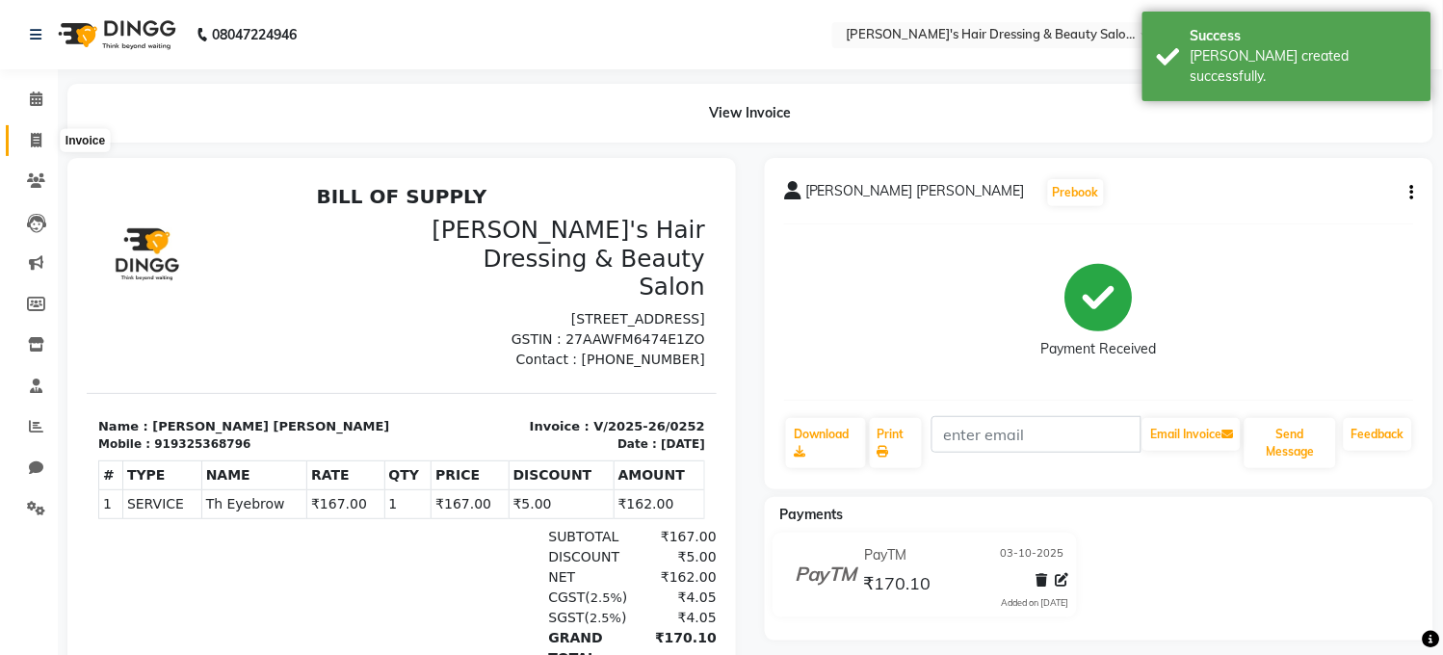
click at [33, 140] on icon at bounding box center [36, 140] width 11 height 14
select select "service"
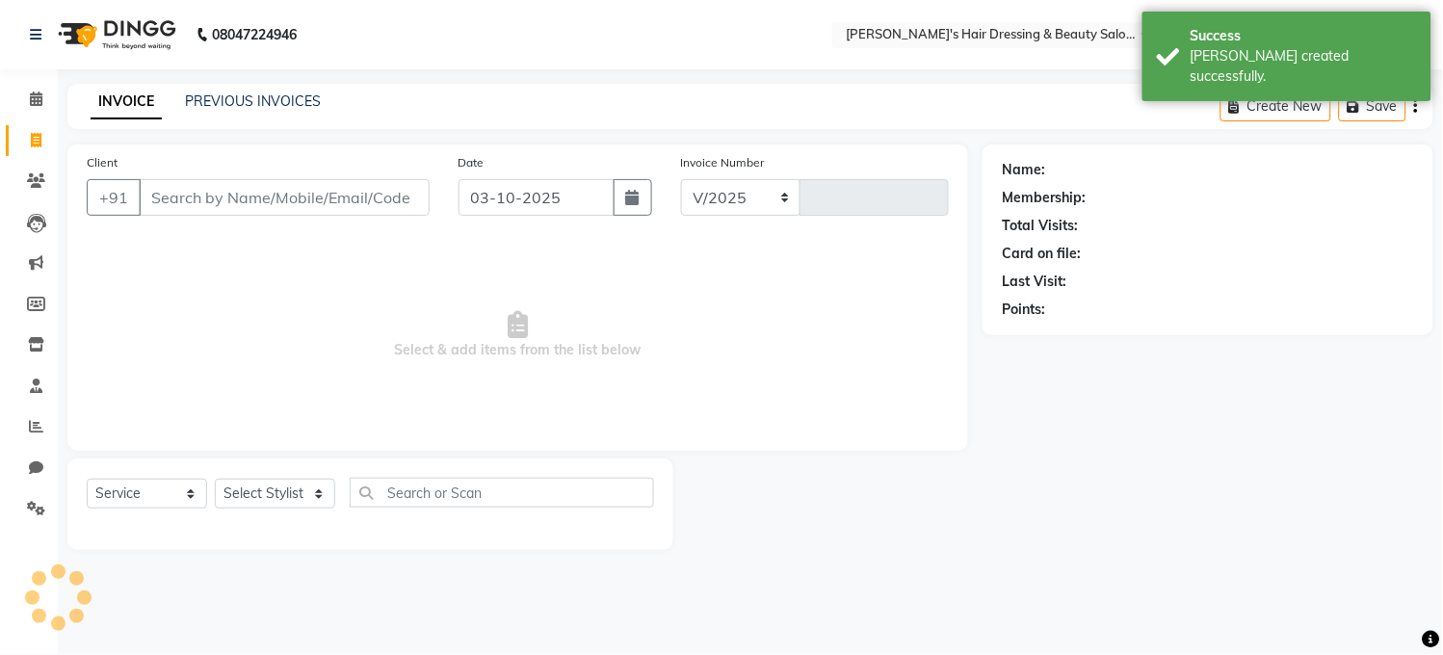
select select "4981"
type input "0253"
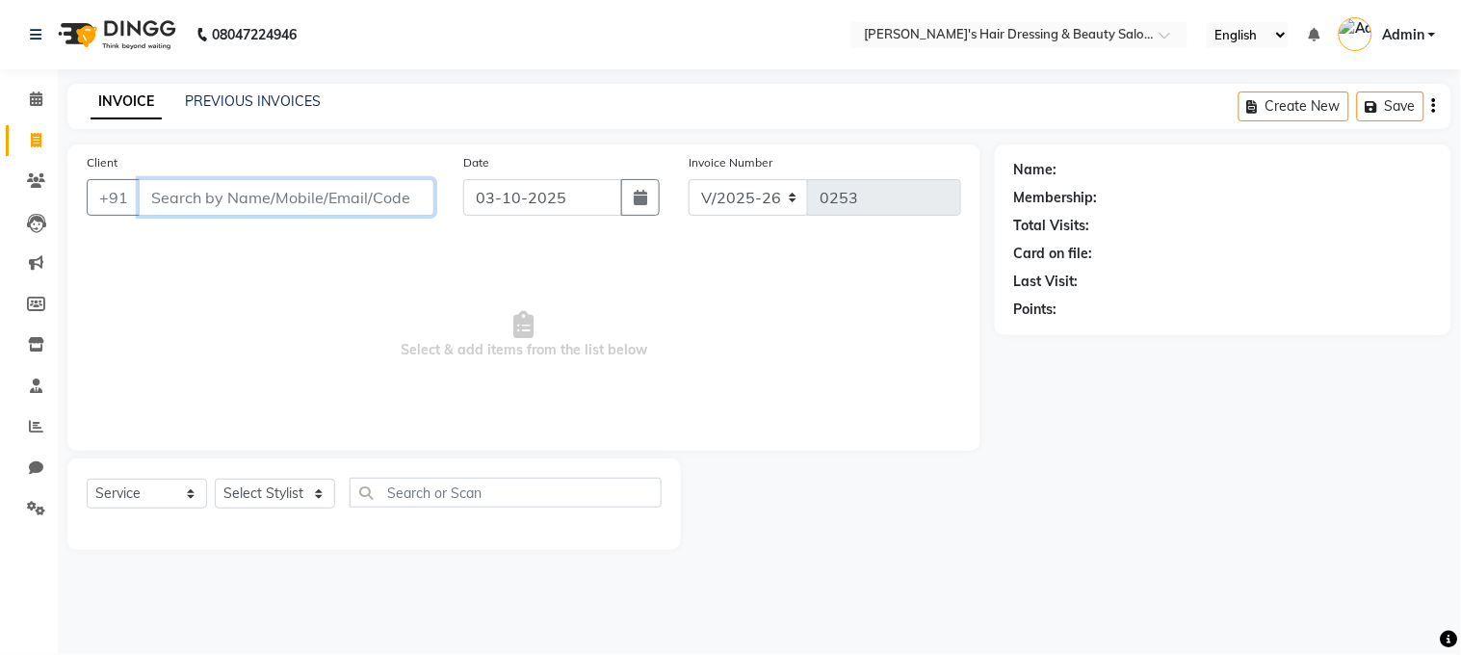
click at [277, 209] on input "Client" at bounding box center [287, 197] width 296 height 37
click at [277, 196] on input "Client" at bounding box center [287, 197] width 296 height 37
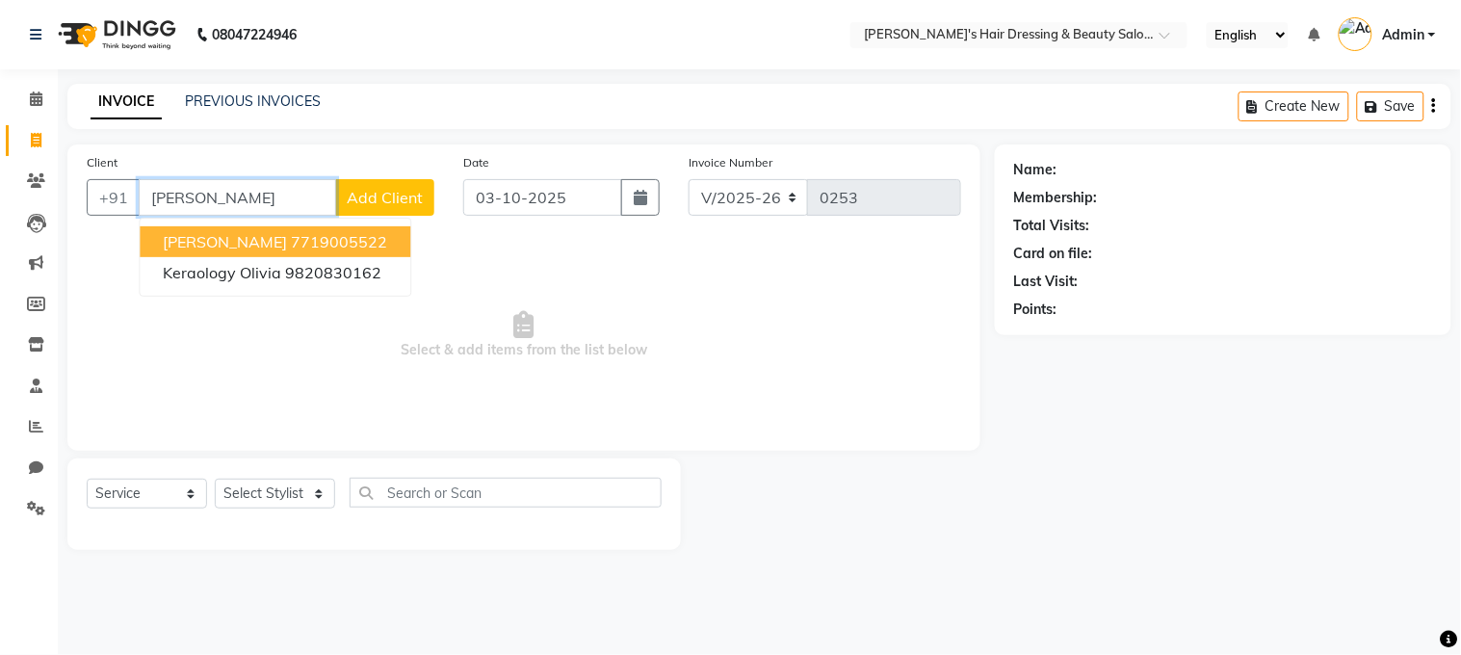
click at [234, 239] on span "[PERSON_NAME]" at bounding box center [225, 241] width 124 height 19
type input "7719005522"
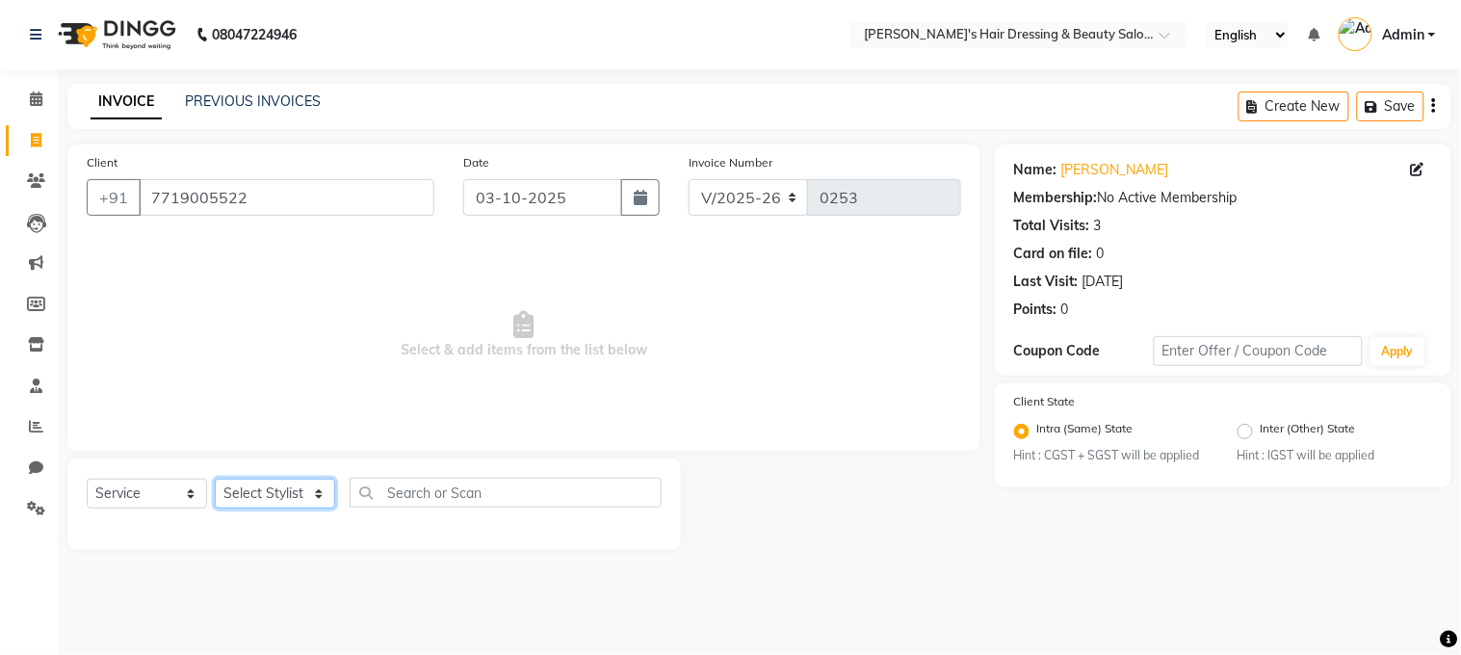
click at [257, 495] on select "Select Stylist [PERSON_NAME] [PERSON_NAME] pooja ruffina swati" at bounding box center [275, 494] width 120 height 30
click at [276, 497] on select "Select Stylist [PERSON_NAME] [PERSON_NAME] pooja ruffina swati" at bounding box center [275, 494] width 120 height 30
select select "31852"
click at [215, 480] on select "Select Stylist [PERSON_NAME] [PERSON_NAME] pooja ruffina swati" at bounding box center [275, 494] width 120 height 30
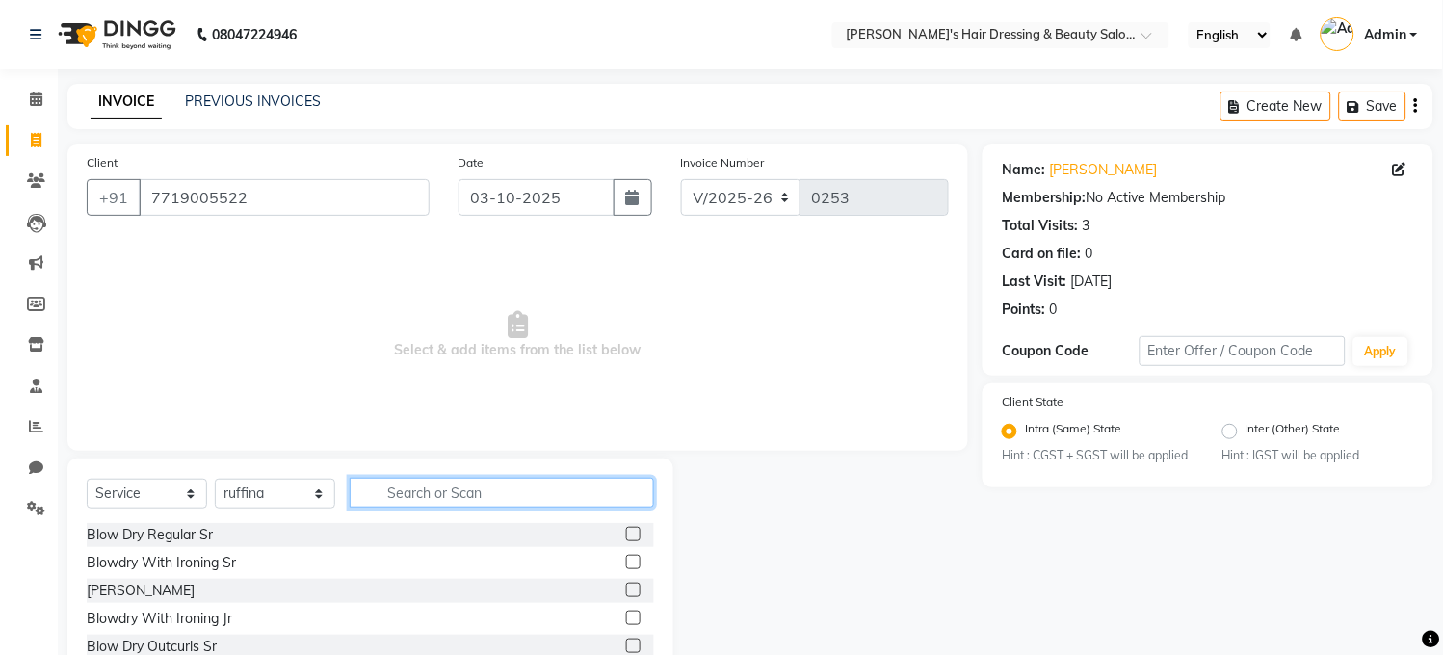
click at [487, 488] on input "text" at bounding box center [502, 493] width 304 height 30
type input "highl"
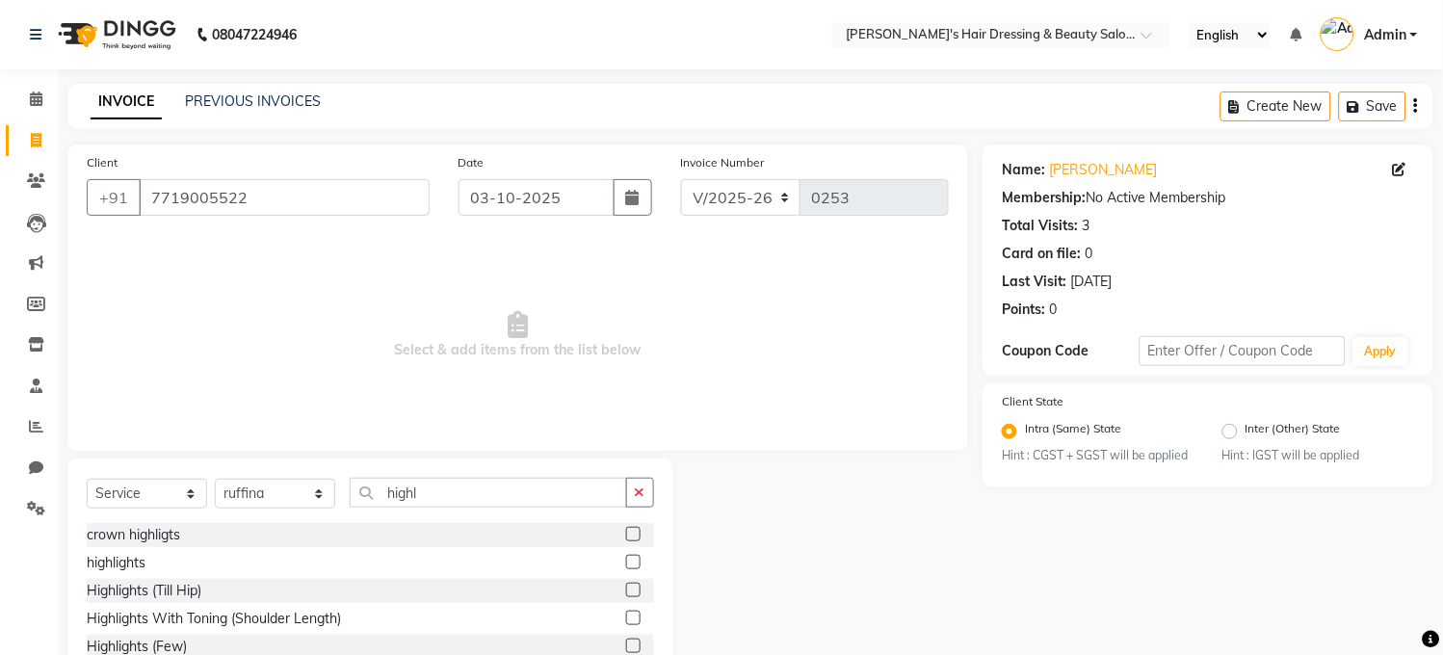
click at [626, 562] on label at bounding box center [633, 562] width 14 height 14
click at [626, 562] on input "checkbox" at bounding box center [632, 563] width 13 height 13
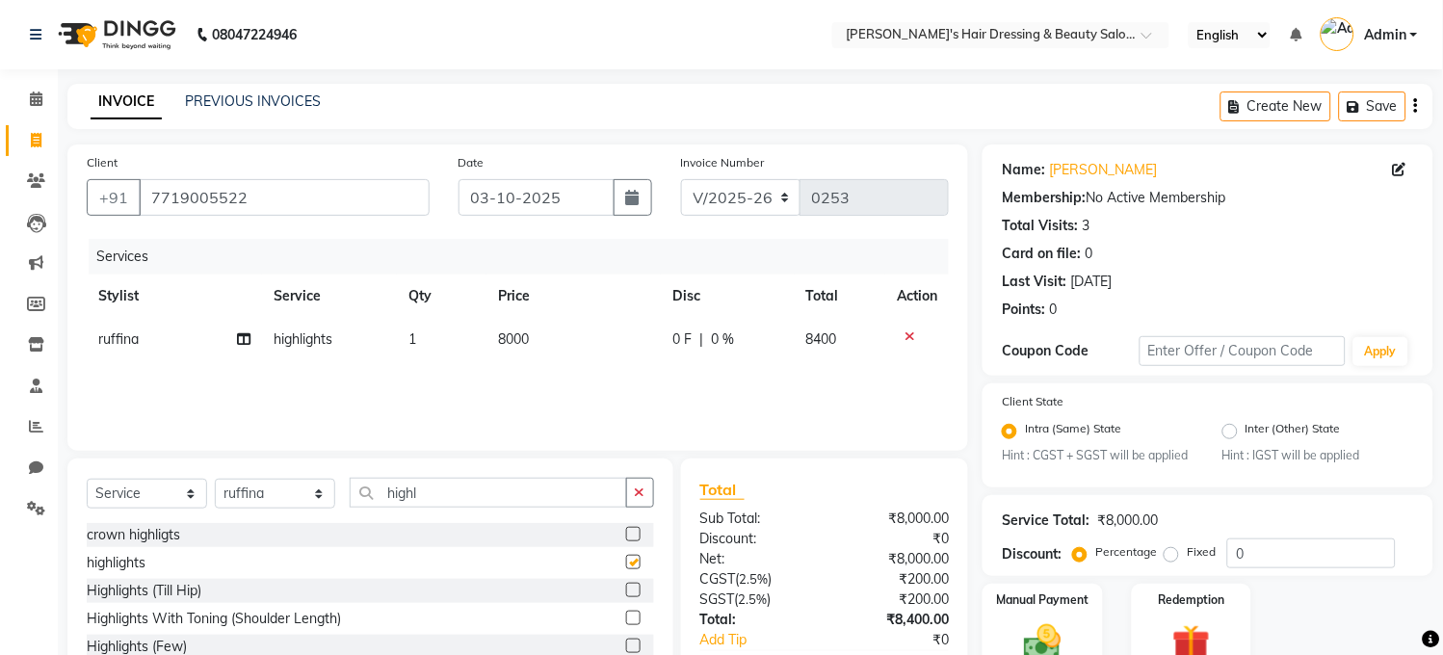
checkbox input "false"
click at [565, 337] on td "8000" at bounding box center [573, 339] width 174 height 43
select select "31852"
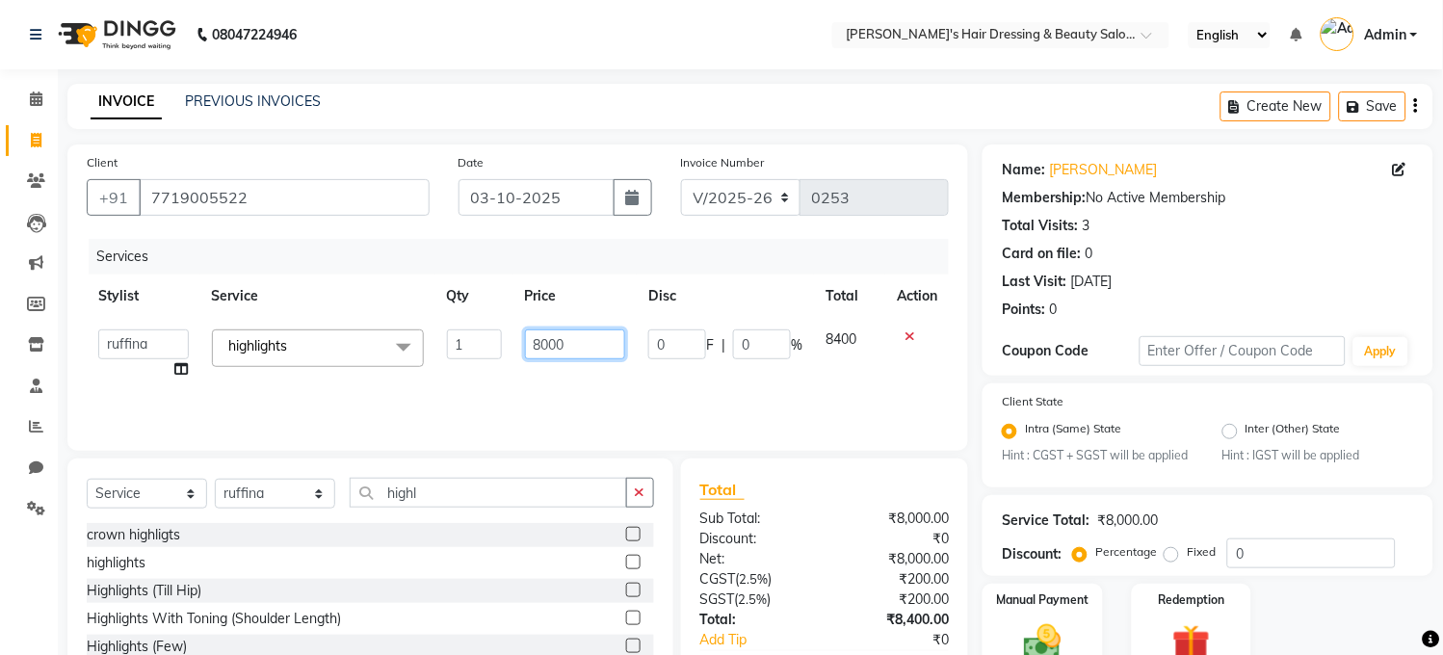
click at [574, 338] on input "8000" at bounding box center [575, 344] width 101 height 30
type input "8"
type input "7500"
click at [601, 389] on div "Services Stylist Service Qty Price Disc Total Action [PERSON_NAME] [PERSON_NAME…" at bounding box center [518, 335] width 862 height 193
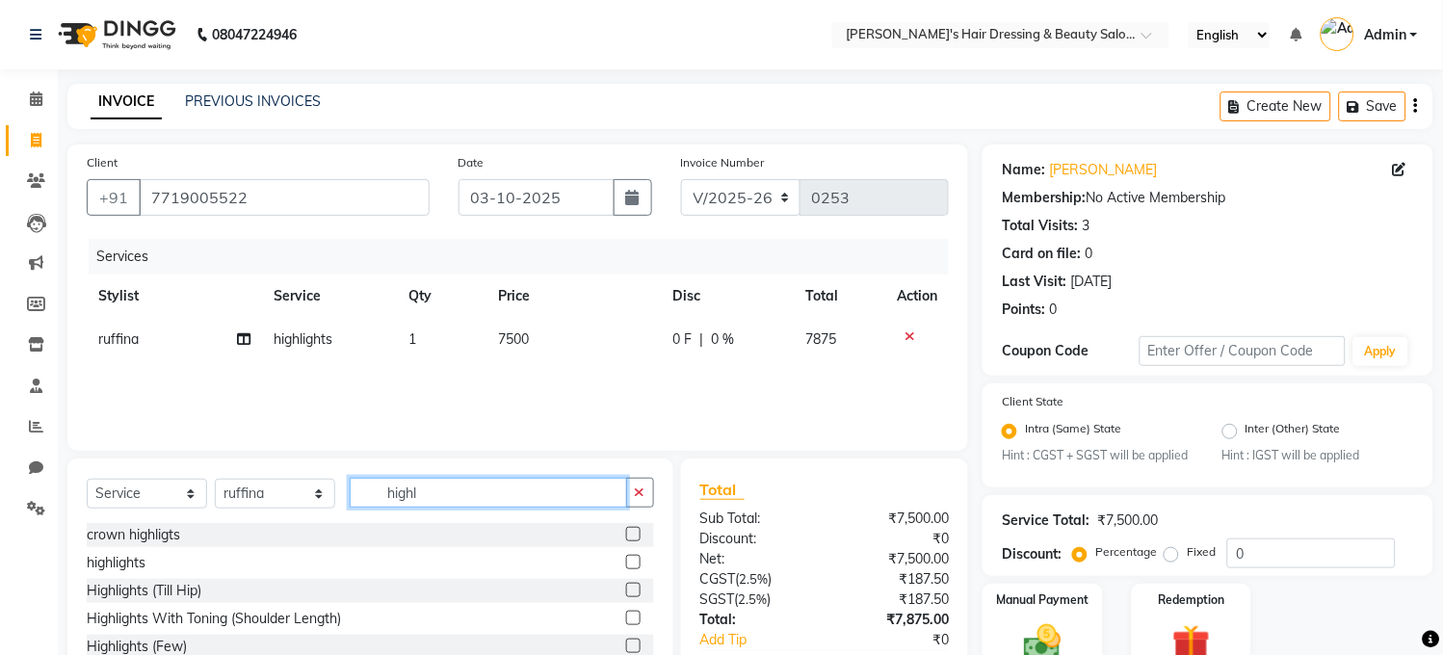
click at [456, 487] on input "highl" at bounding box center [488, 493] width 277 height 30
type input "h"
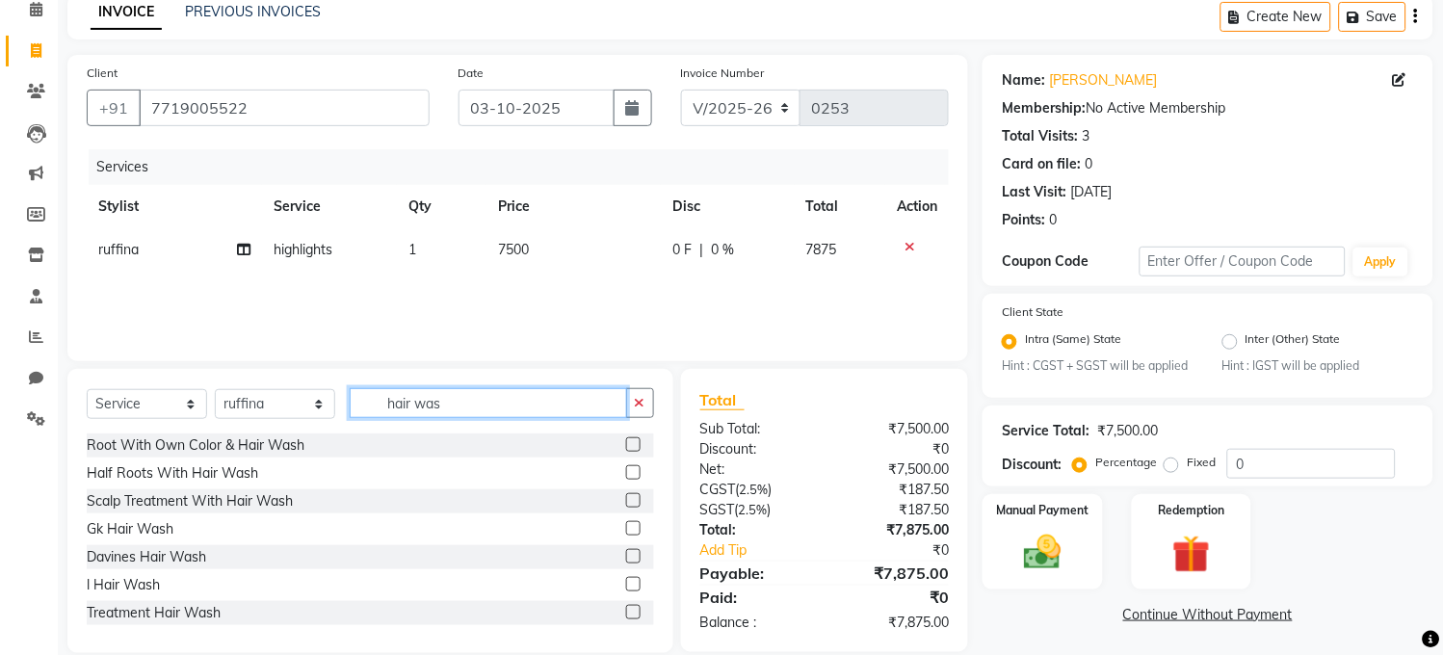
scroll to position [117, 0]
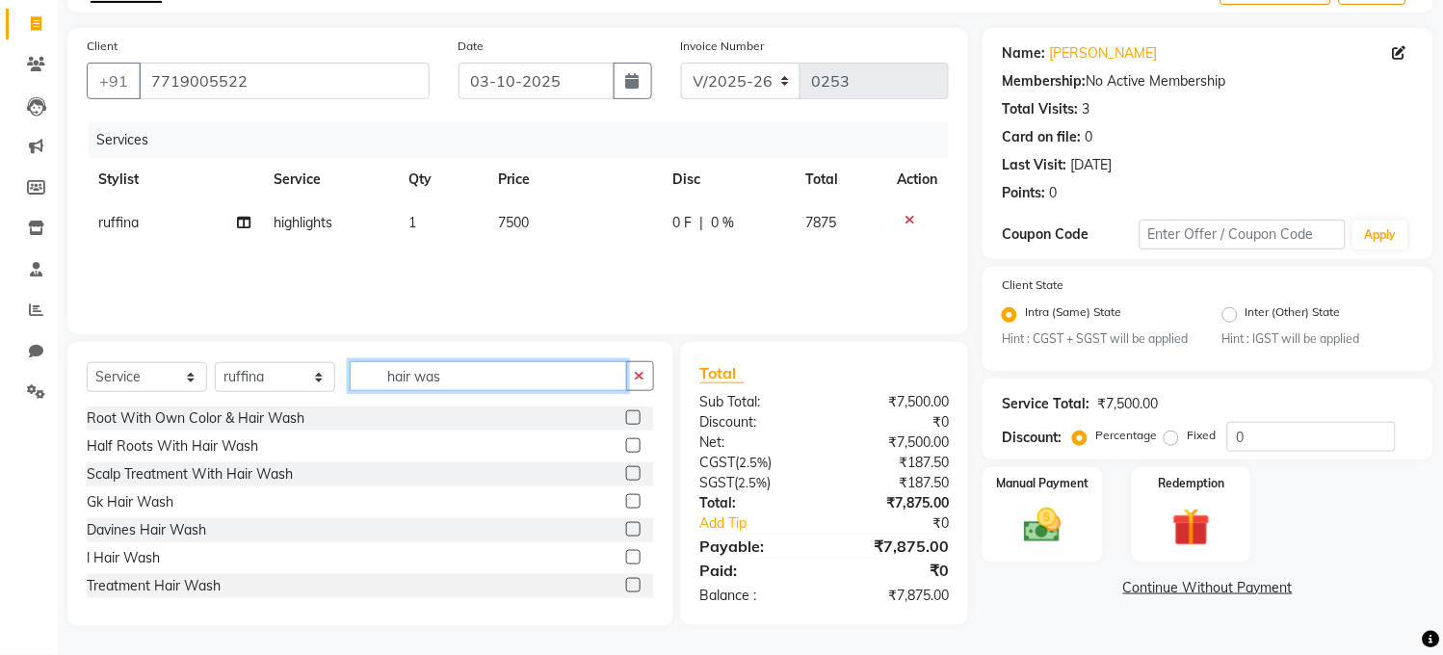
type input "hair was"
click at [626, 555] on label at bounding box center [633, 557] width 14 height 14
click at [626, 555] on input "checkbox" at bounding box center [632, 558] width 13 height 13
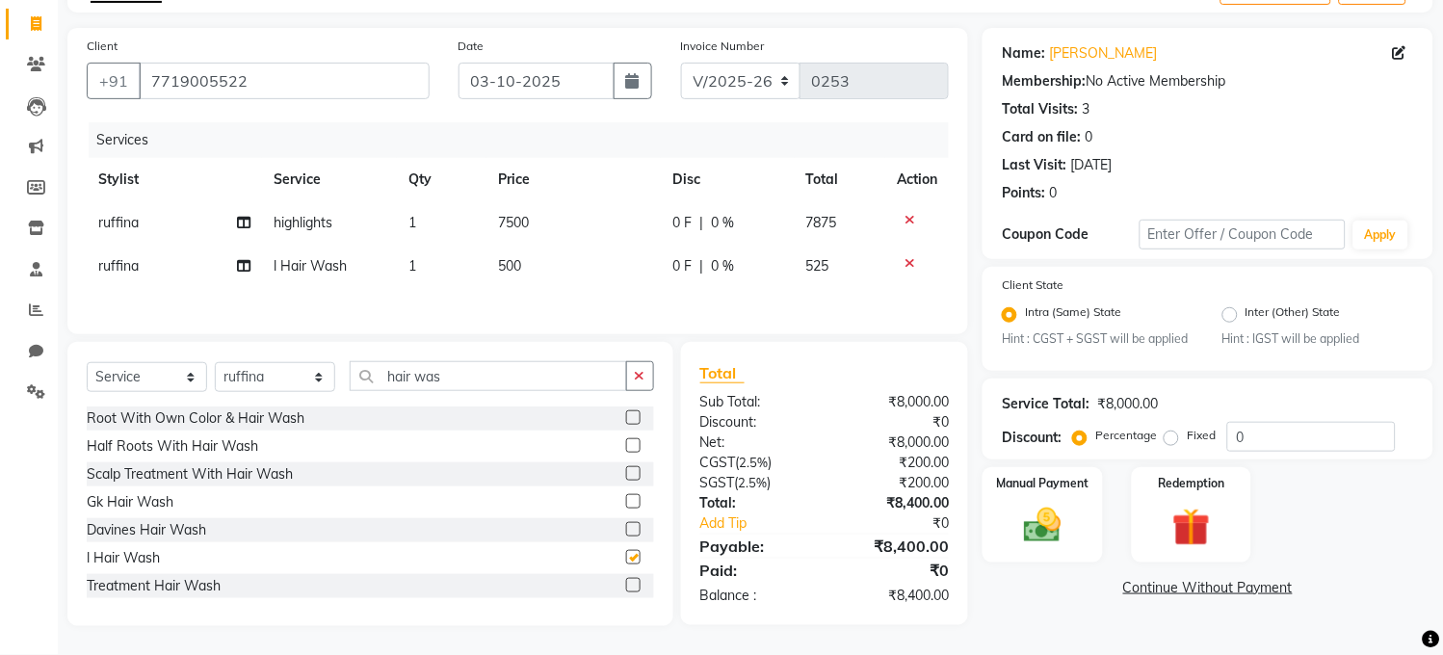
checkbox input "false"
click at [544, 257] on td "500" at bounding box center [573, 266] width 174 height 43
select select "31852"
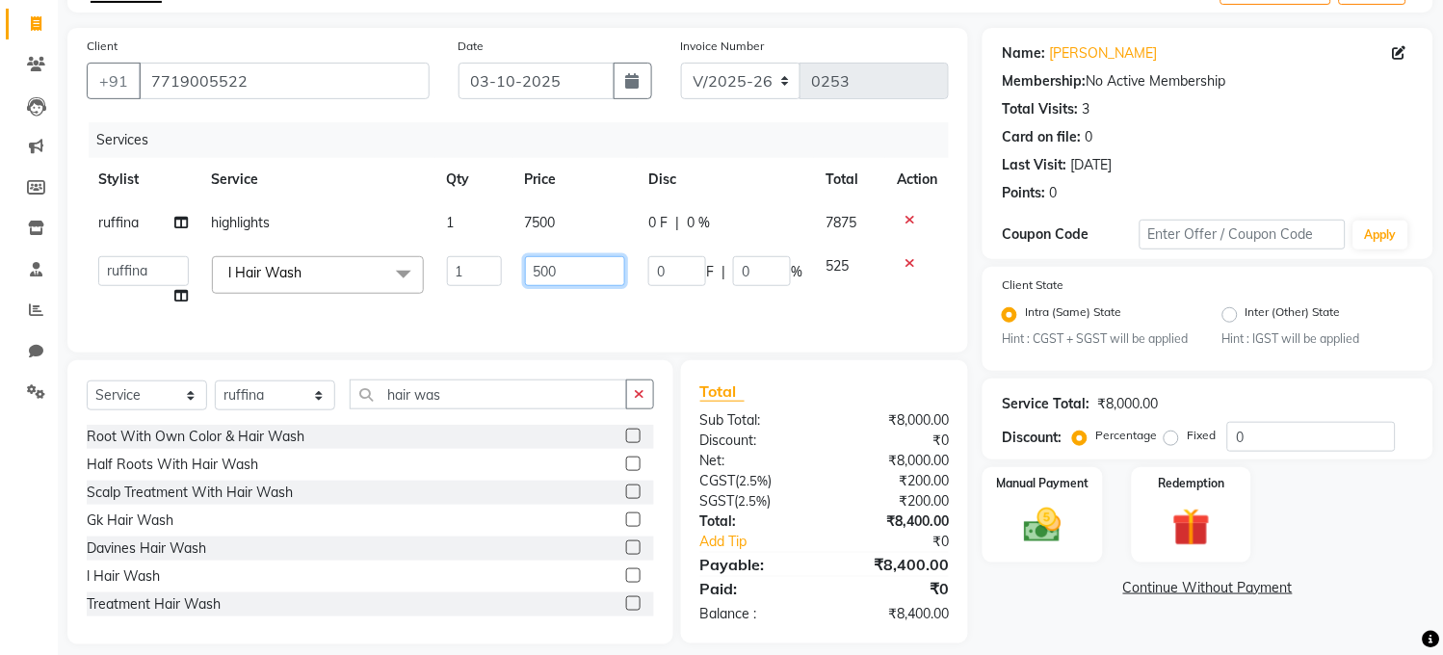
click at [579, 274] on input "500" at bounding box center [575, 271] width 101 height 30
type input "5"
type input "300"
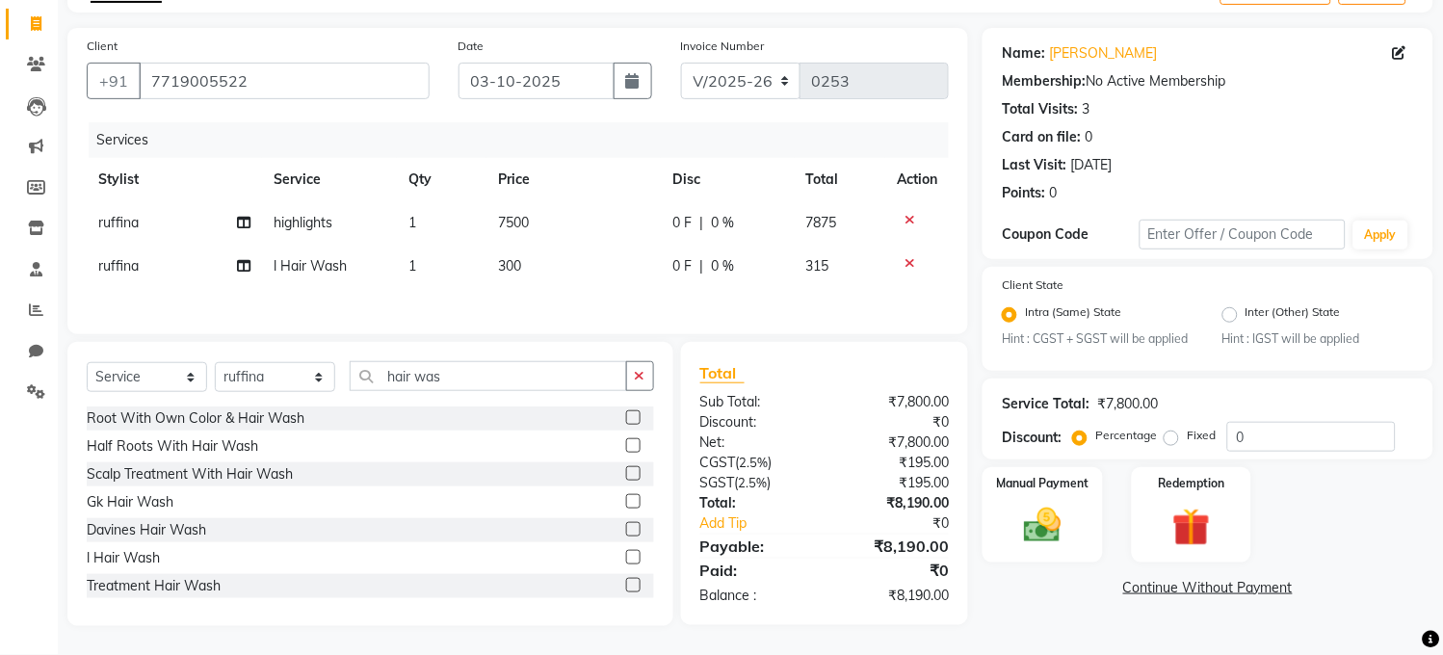
click at [602, 306] on div "Services Stylist Service Qty Price Disc Total Action ruffina highlights 1 7500 …" at bounding box center [518, 218] width 862 height 193
click at [1050, 535] on img at bounding box center [1043, 526] width 64 height 45
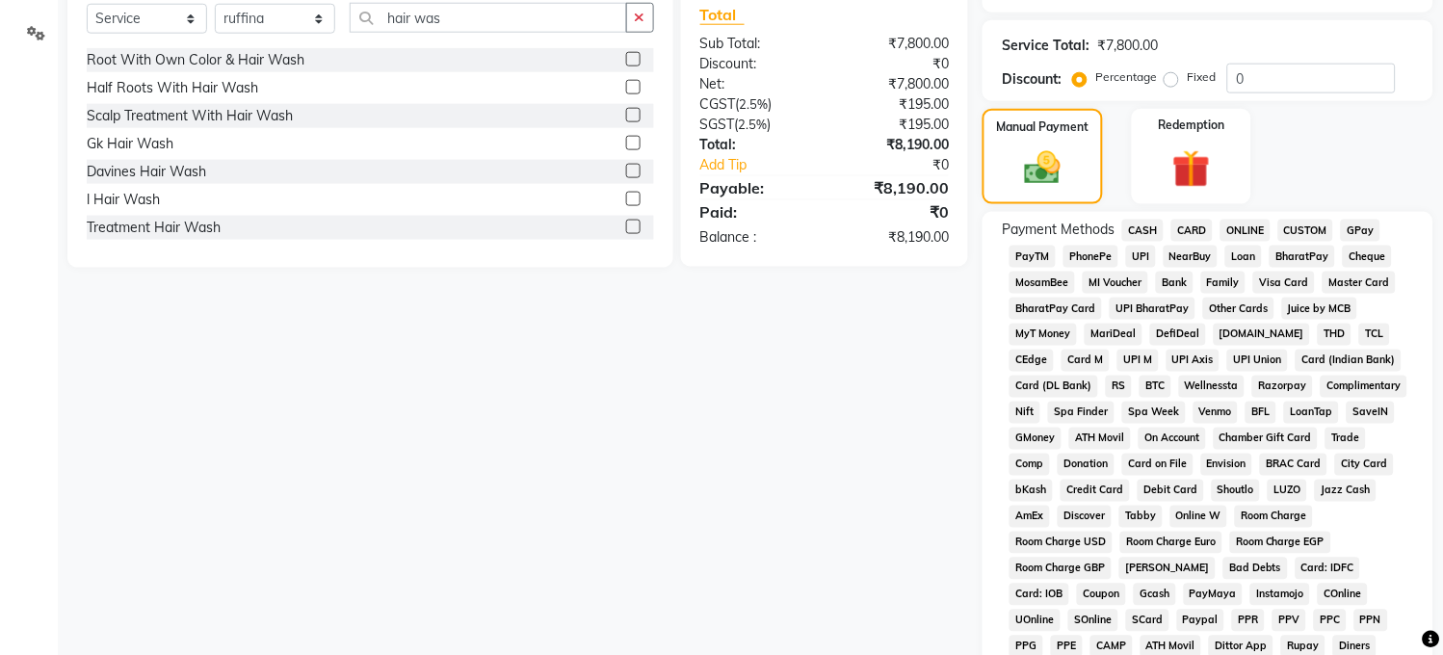
scroll to position [479, 0]
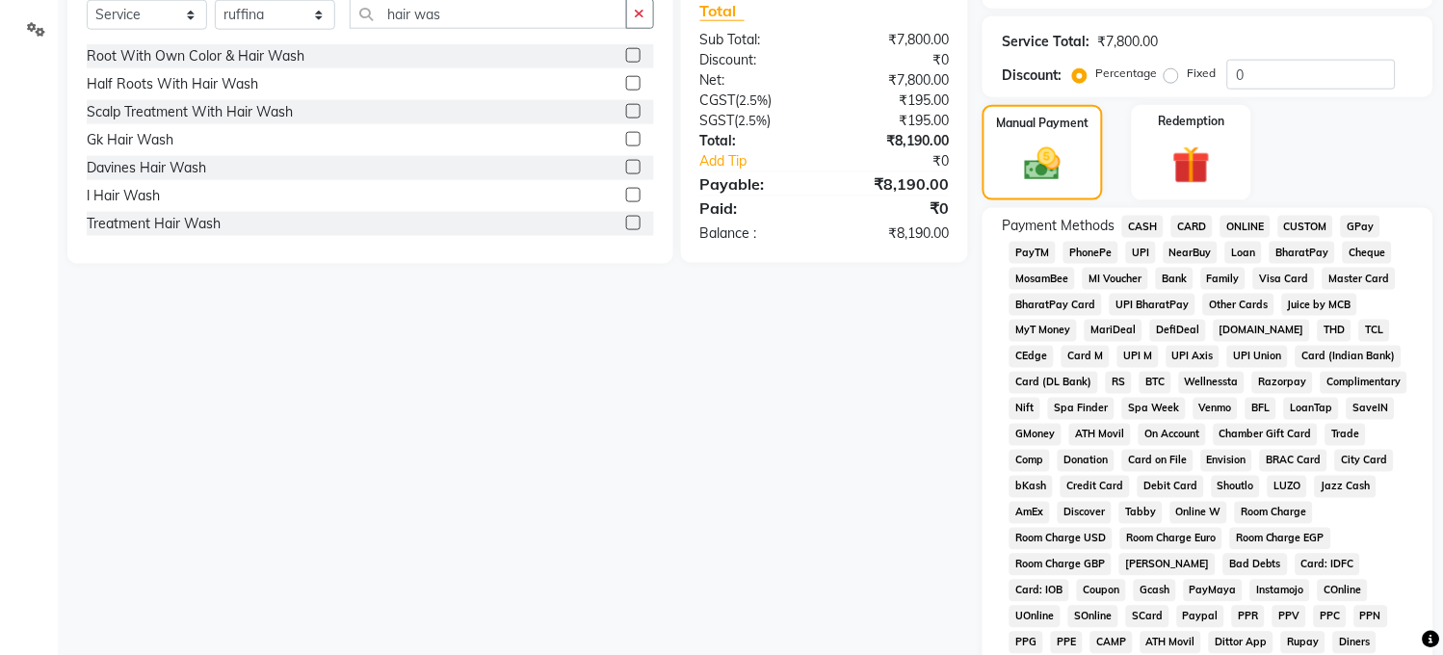
click at [1040, 264] on span "PayTM" at bounding box center [1032, 253] width 46 height 22
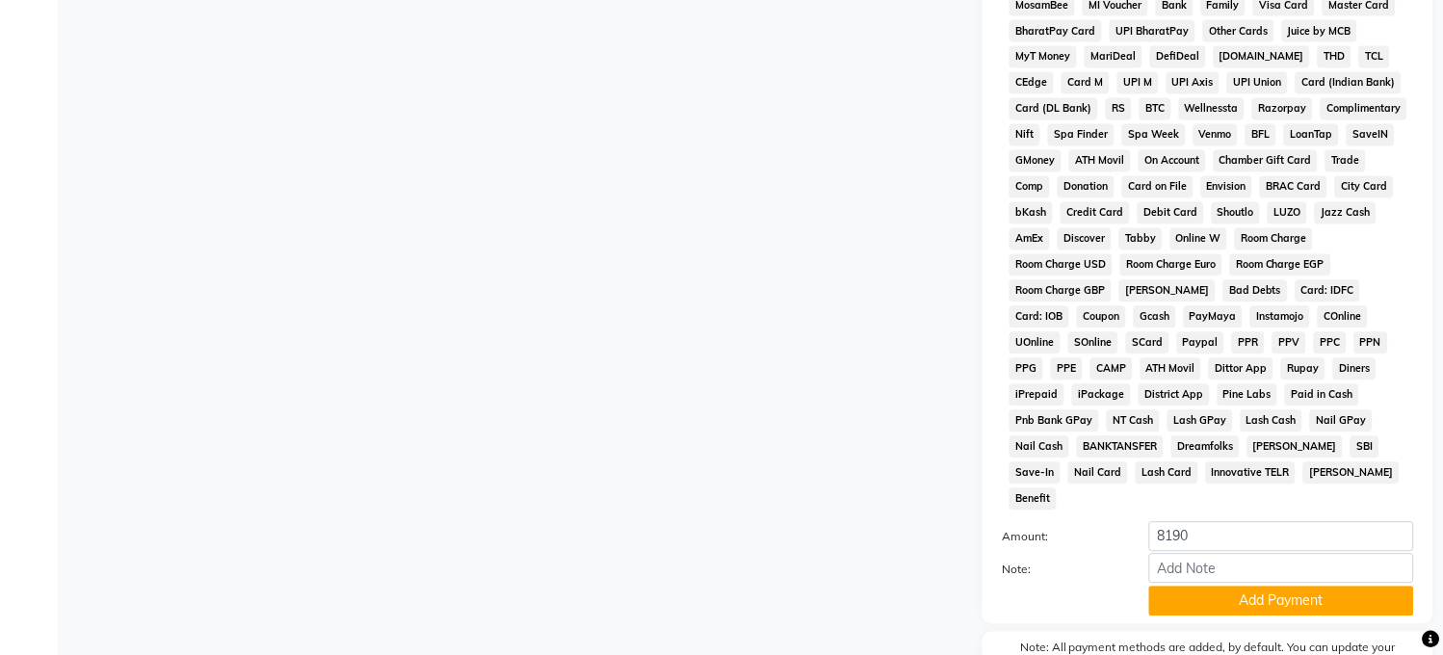
scroll to position [860, 0]
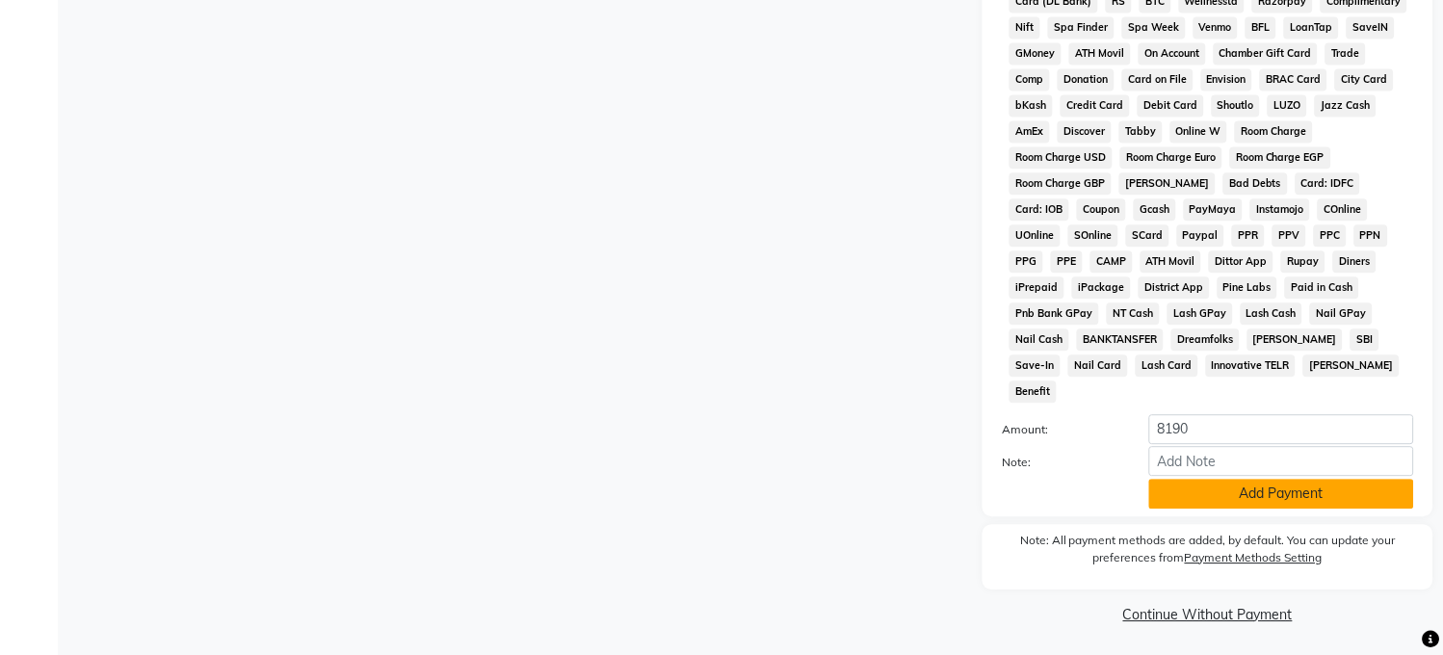
click at [1226, 485] on button "Add Payment" at bounding box center [1281, 494] width 265 height 30
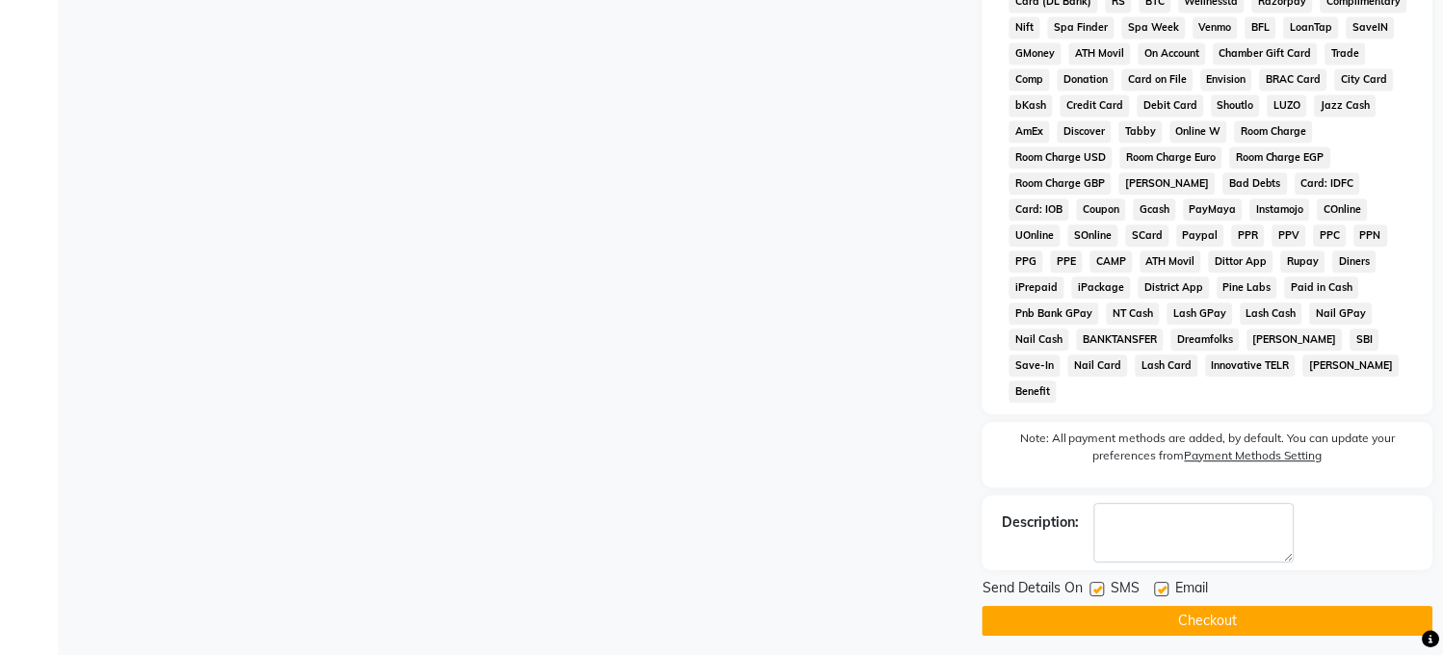
click at [1159, 583] on label at bounding box center [1162, 589] width 14 height 14
click at [1159, 584] on input "checkbox" at bounding box center [1161, 590] width 13 height 13
checkbox input "false"
click at [1156, 616] on button "Checkout" at bounding box center [1207, 621] width 451 height 30
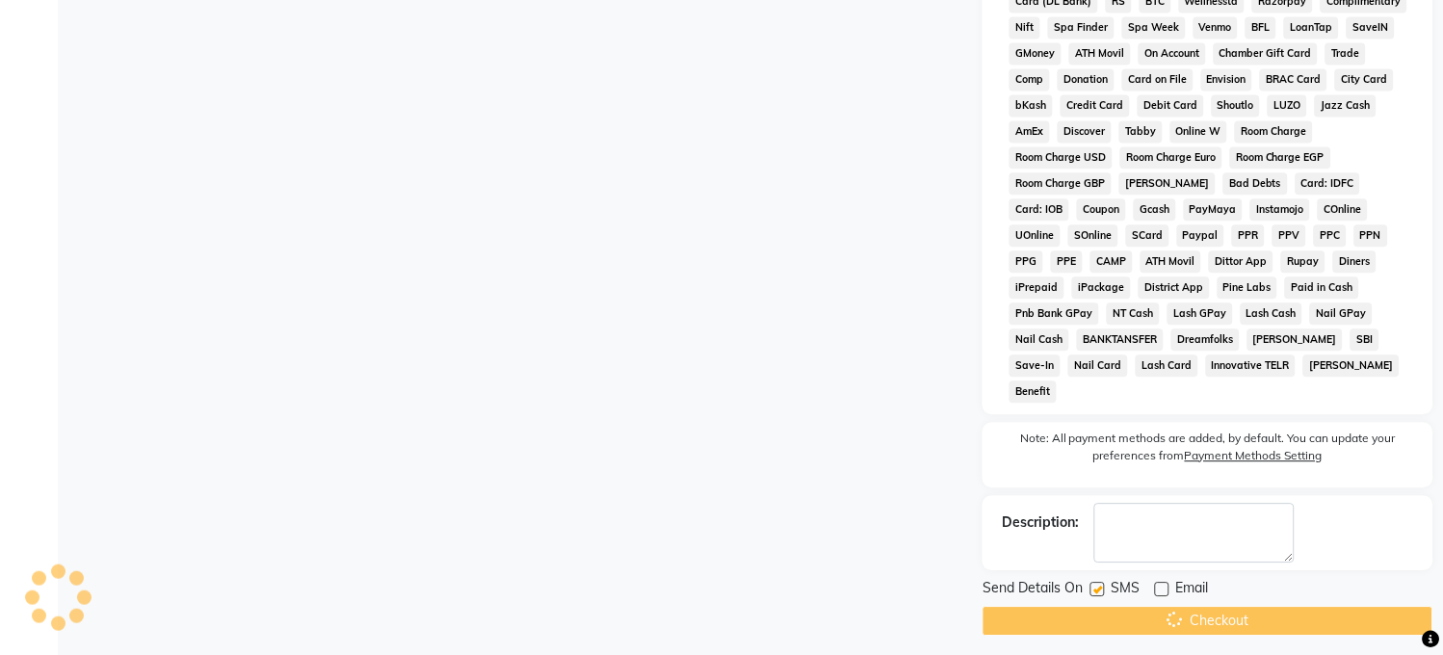
click at [1156, 616] on div "Checkout" at bounding box center [1207, 621] width 451 height 30
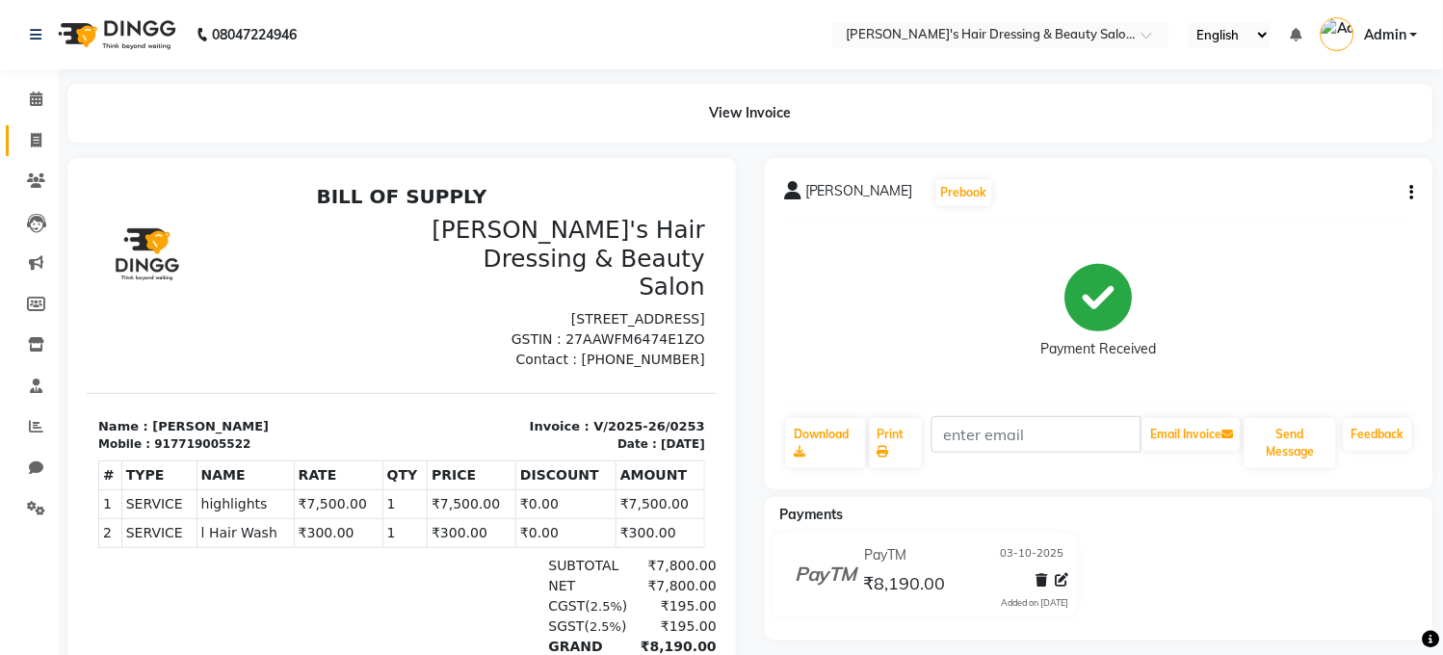
click at [25, 128] on link "Invoice" at bounding box center [29, 141] width 46 height 32
select select "service"
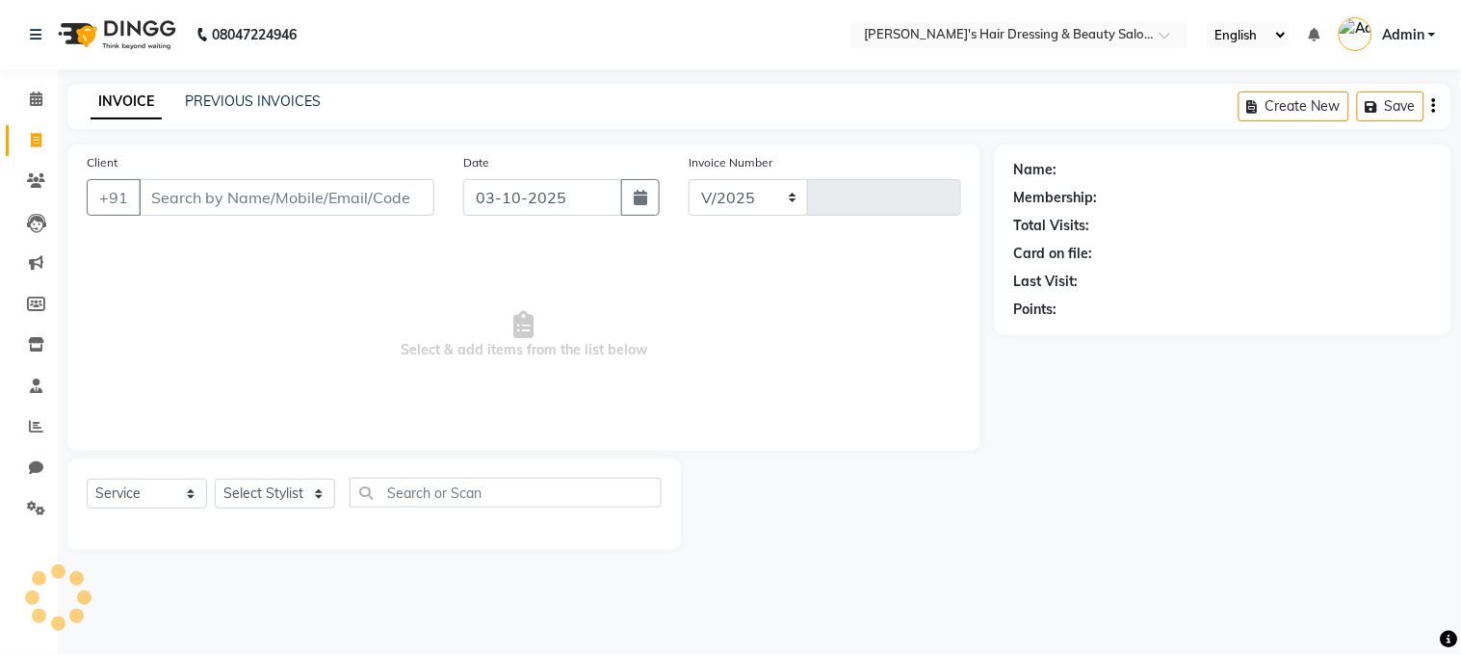
select select "4981"
type input "0254"
